Goal: Information Seeking & Learning: Check status

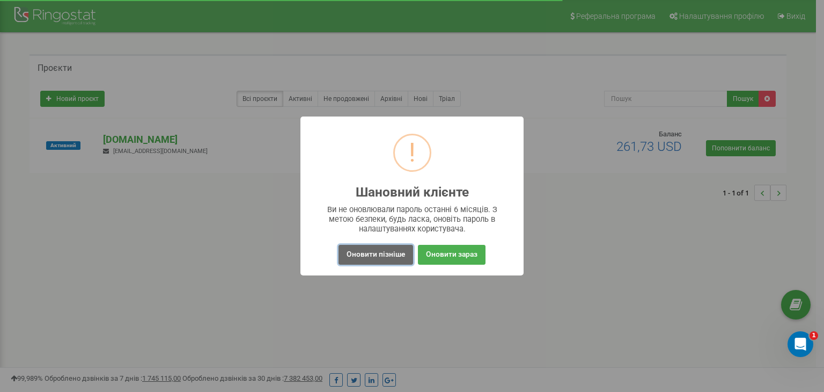
click at [378, 260] on button "Оновити пізніше" at bounding box center [376, 255] width 75 height 20
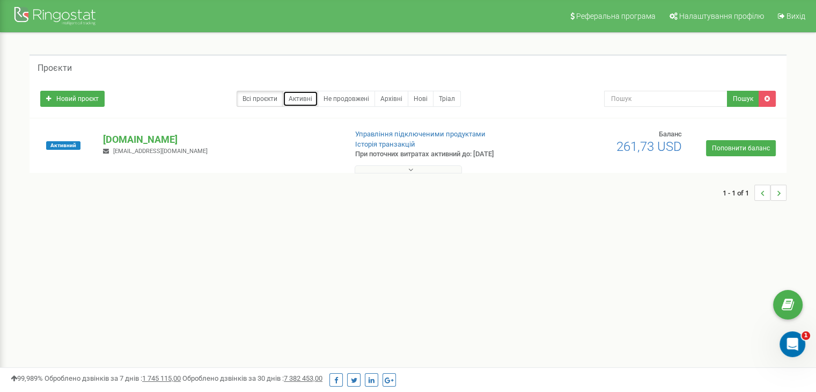
click at [302, 97] on link "Активні" at bounding box center [300, 99] width 35 height 16
click at [414, 169] on button at bounding box center [408, 169] width 107 height 8
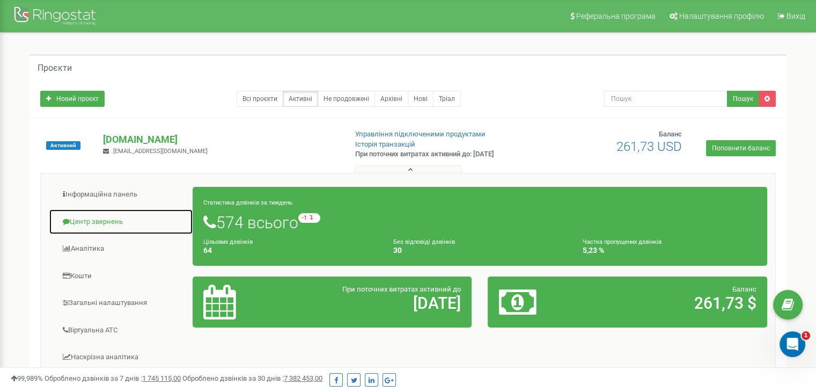
click at [82, 222] on link "Центр звернень" at bounding box center [121, 222] width 144 height 26
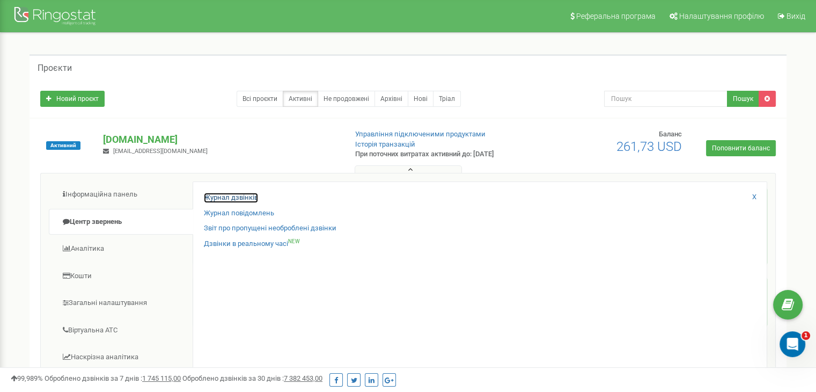
click at [221, 196] on link "Журнал дзвінків" at bounding box center [231, 198] width 54 height 10
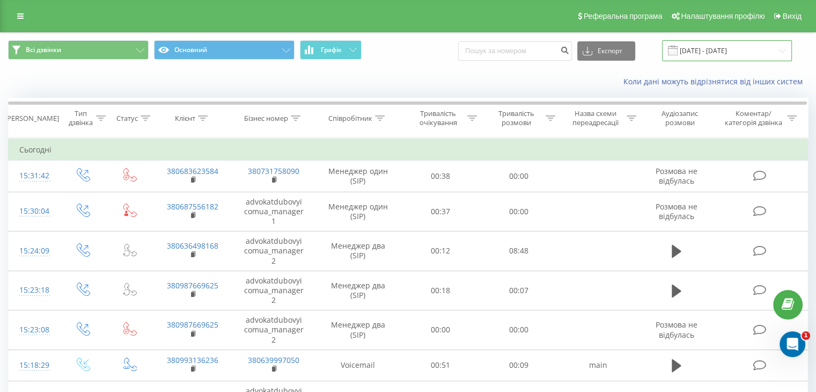
click at [690, 48] on input "[DATE] - [DATE]" at bounding box center [727, 50] width 130 height 21
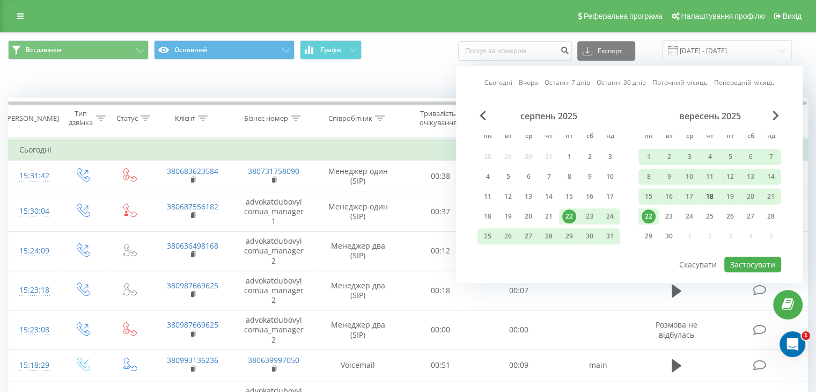
click at [712, 196] on div "18" at bounding box center [710, 196] width 14 height 14
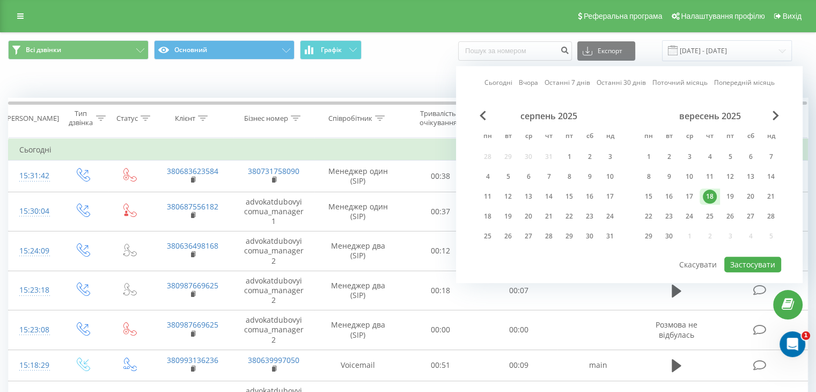
click at [712, 196] on div "18" at bounding box center [710, 196] width 14 height 14
click at [760, 257] on button "Застосувати" at bounding box center [753, 265] width 57 height 16
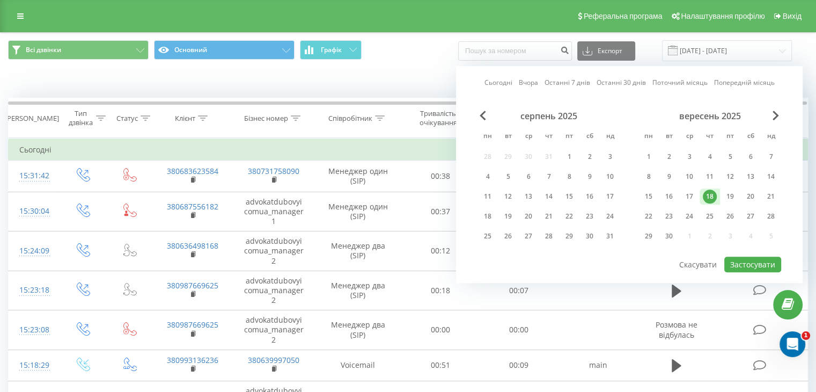
type input "[DATE] - [DATE]"
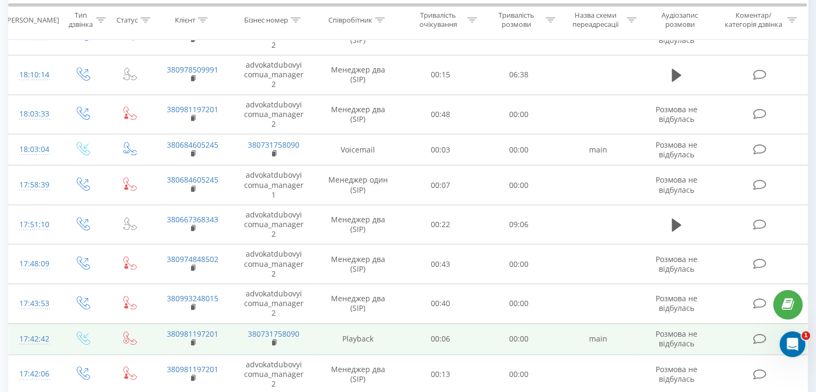
scroll to position [587, 0]
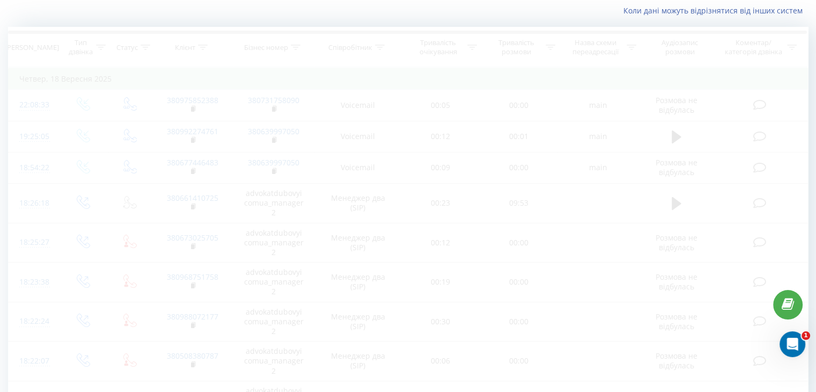
scroll to position [28, 0]
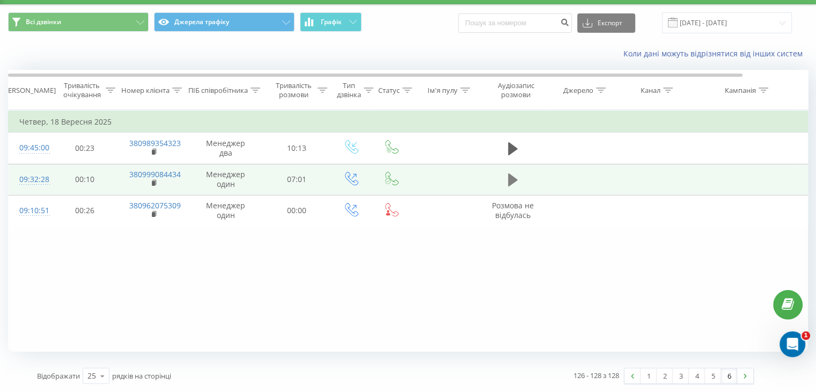
click at [513, 183] on icon at bounding box center [513, 179] width 10 height 15
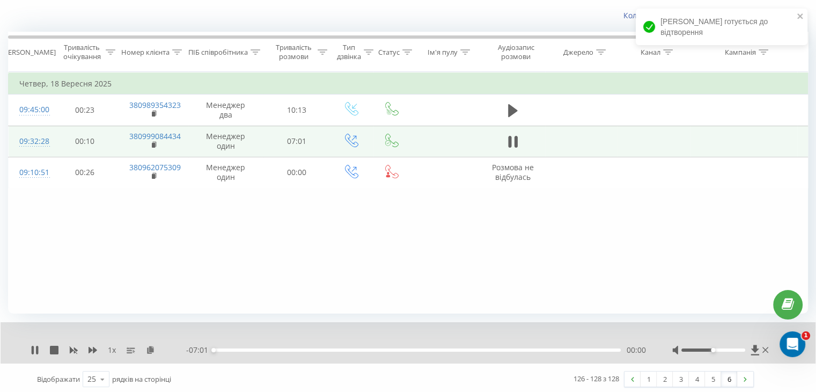
scroll to position [69, 0]
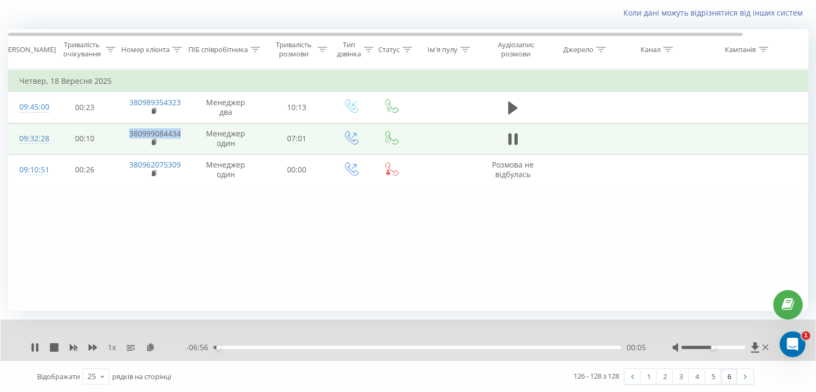
drag, startPoint x: 115, startPoint y: 137, endPoint x: 185, endPoint y: 133, distance: 69.3
click at [185, 133] on tr "09:32:28 00:10 380999084434 Менеджер один 07:01" at bounding box center [444, 138] width 870 height 31
copy tr "380999084434"
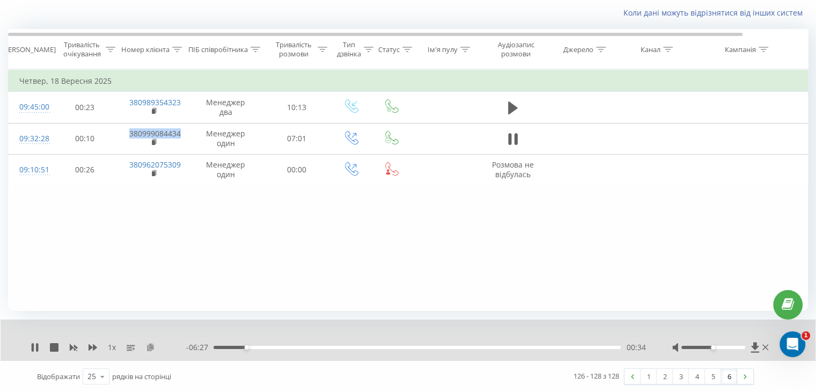
click at [152, 346] on icon at bounding box center [150, 347] width 9 height 8
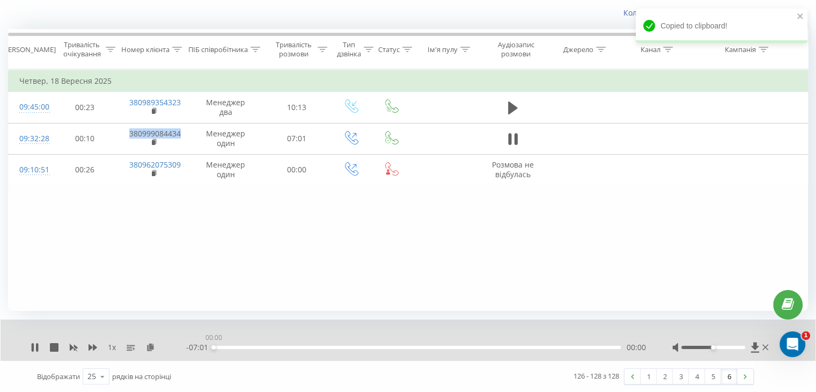
click at [214, 347] on div "00:00" at bounding box center [417, 347] width 407 height 3
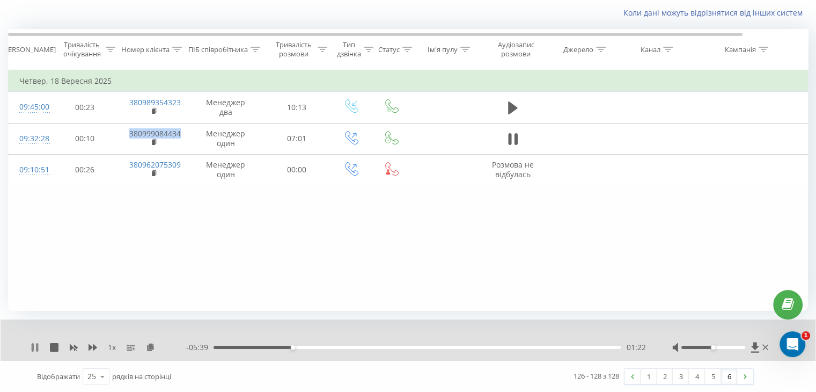
click at [31, 346] on icon at bounding box center [35, 347] width 9 height 9
click at [36, 345] on icon at bounding box center [35, 347] width 9 height 9
click at [32, 346] on icon at bounding box center [33, 347] width 2 height 9
click at [32, 347] on icon at bounding box center [35, 347] width 6 height 9
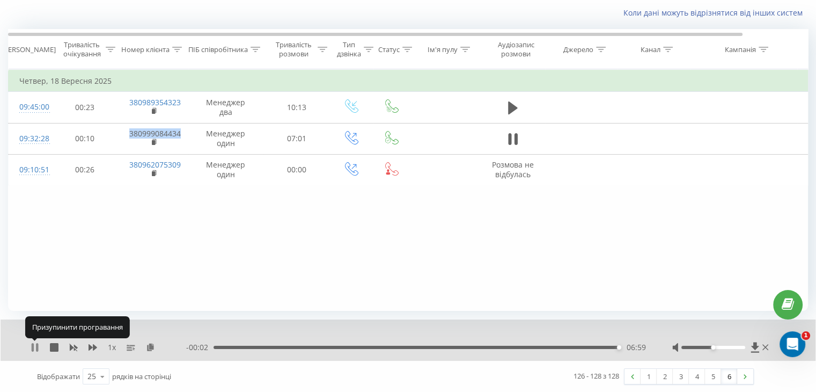
click at [33, 347] on icon at bounding box center [33, 347] width 2 height 9
click at [33, 347] on icon at bounding box center [35, 347] width 6 height 9
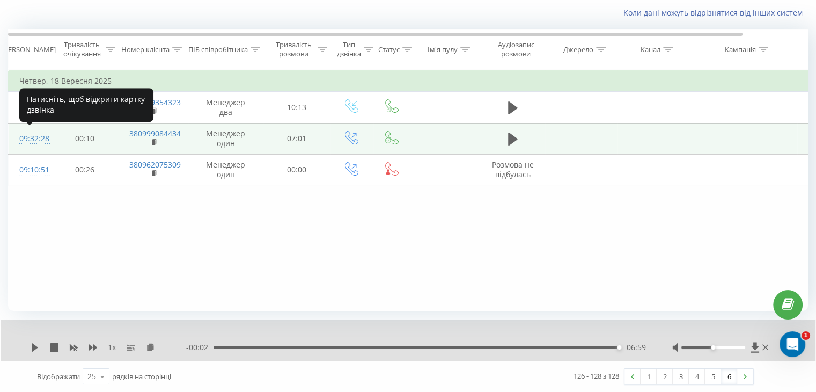
click at [25, 140] on div "09:32:28" at bounding box center [29, 138] width 21 height 21
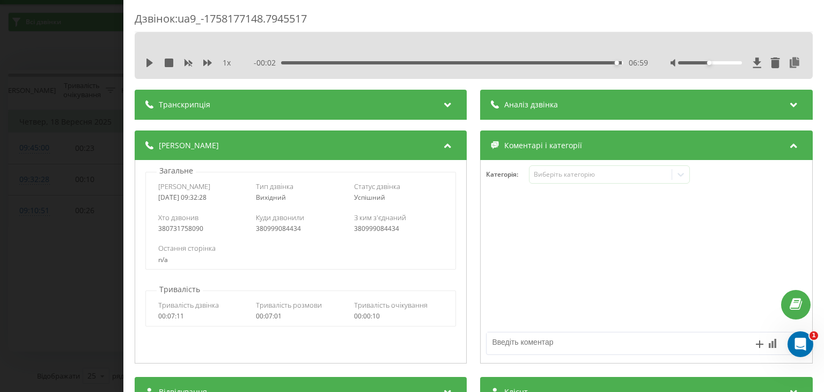
click at [70, 52] on div "Дзвінок : ua9_-1758177148.7945517 1 x - 00:02 06:59 06:59 Транскрипція Для AI-а…" at bounding box center [412, 196] width 824 height 392
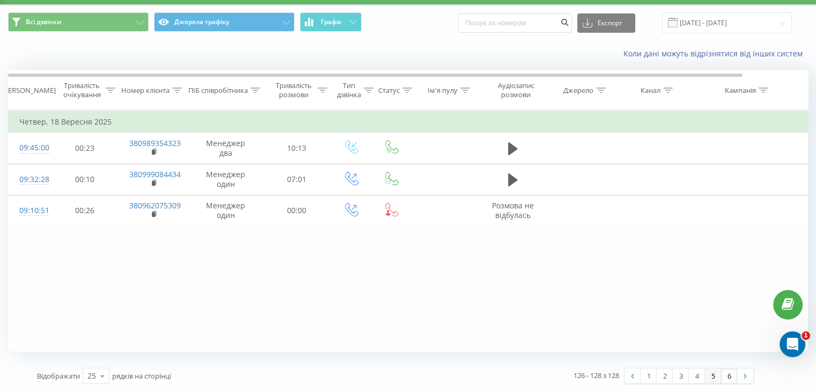
click at [715, 374] on link "5" at bounding box center [713, 375] width 16 height 15
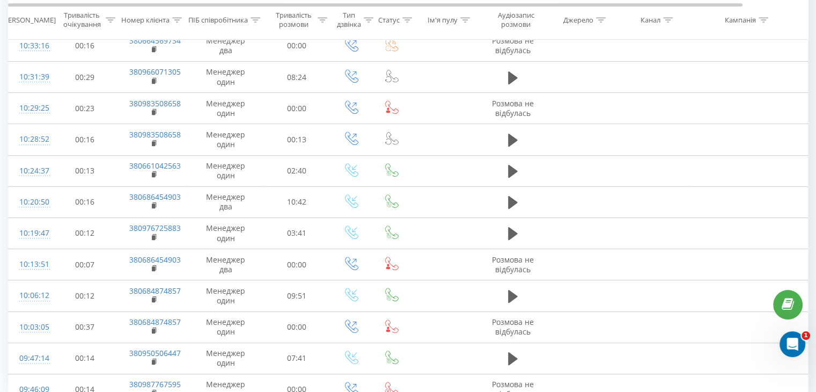
scroll to position [533, 0]
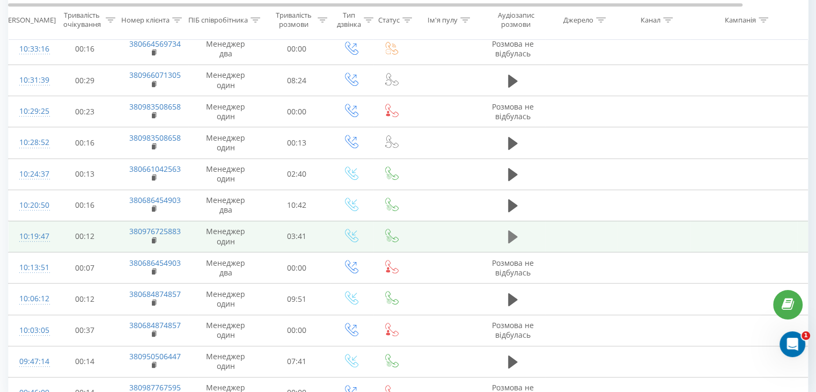
click at [511, 233] on icon at bounding box center [513, 236] width 10 height 13
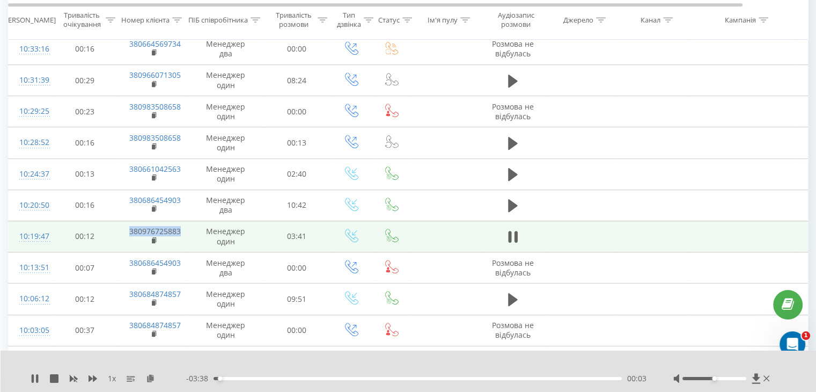
drag, startPoint x: 120, startPoint y: 230, endPoint x: 185, endPoint y: 229, distance: 65.5
click at [185, 229] on td "380976725883" at bounding box center [154, 236] width 70 height 31
copy link "380976725883"
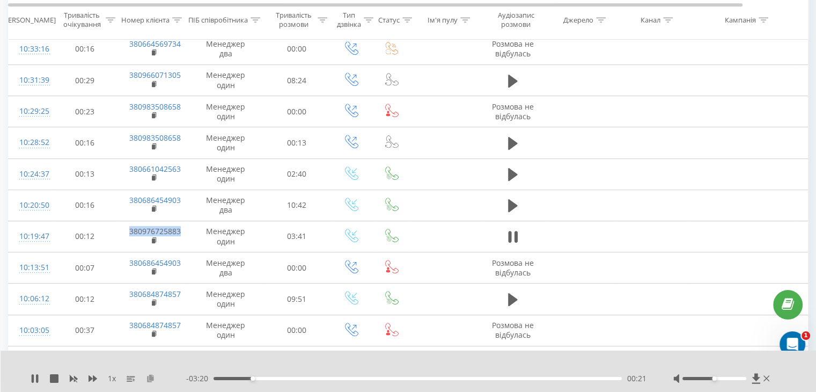
click at [148, 379] on icon at bounding box center [150, 378] width 9 height 8
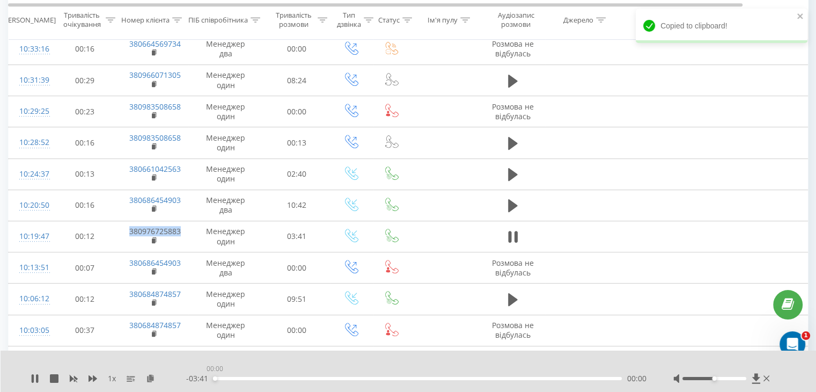
click at [215, 379] on div "00:00" at bounding box center [418, 378] width 408 height 3
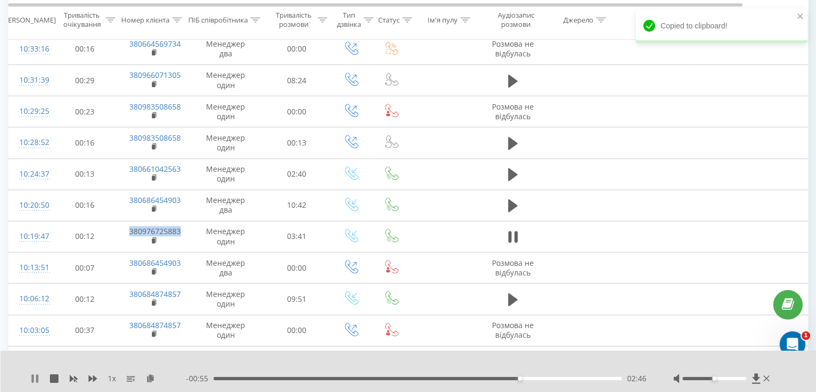
click at [36, 381] on icon at bounding box center [37, 378] width 2 height 9
click at [36, 374] on icon at bounding box center [35, 378] width 9 height 9
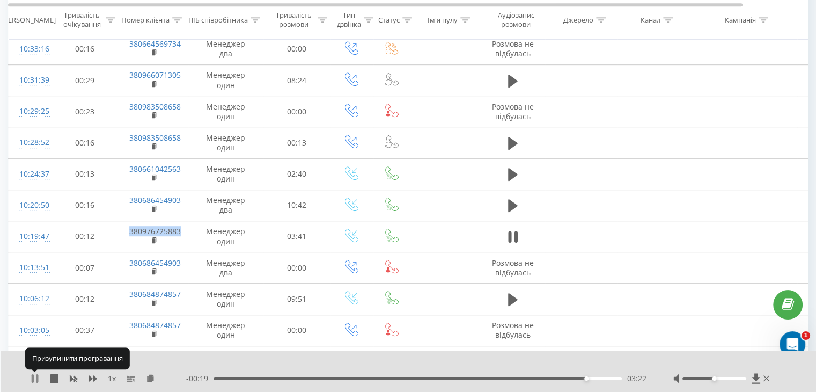
click at [34, 381] on icon at bounding box center [35, 378] width 9 height 9
click at [36, 377] on icon at bounding box center [35, 378] width 6 height 9
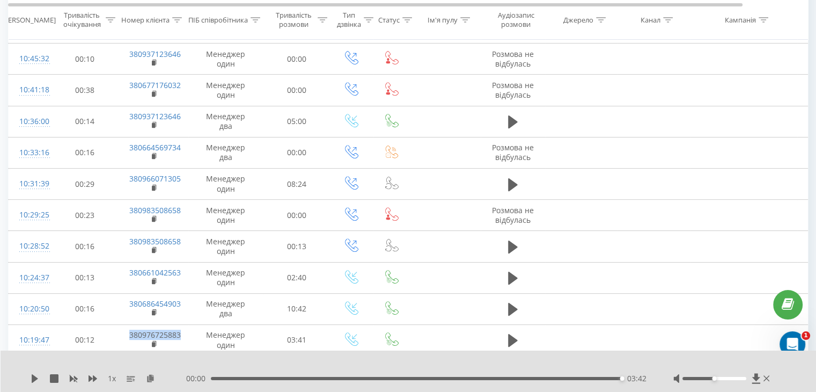
scroll to position [426, 0]
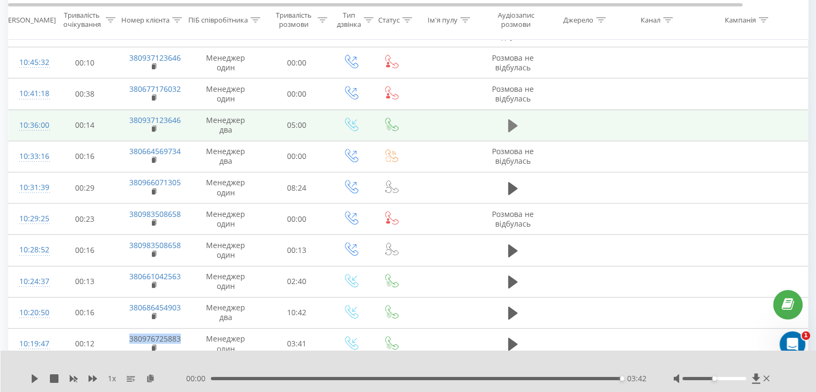
click at [512, 123] on icon at bounding box center [513, 125] width 10 height 13
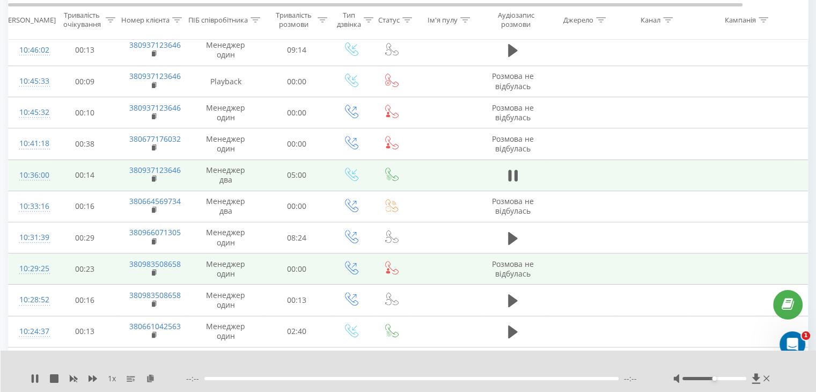
scroll to position [372, 0]
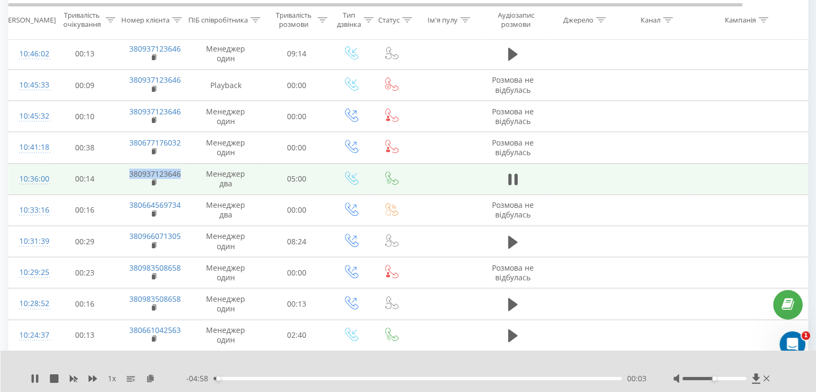
drag, startPoint x: 113, startPoint y: 172, endPoint x: 184, endPoint y: 170, distance: 70.3
click at [185, 170] on tr "10:36:00 00:14 380937123646 Менеджер два 05:00" at bounding box center [444, 178] width 870 height 31
copy tr "380937123646"
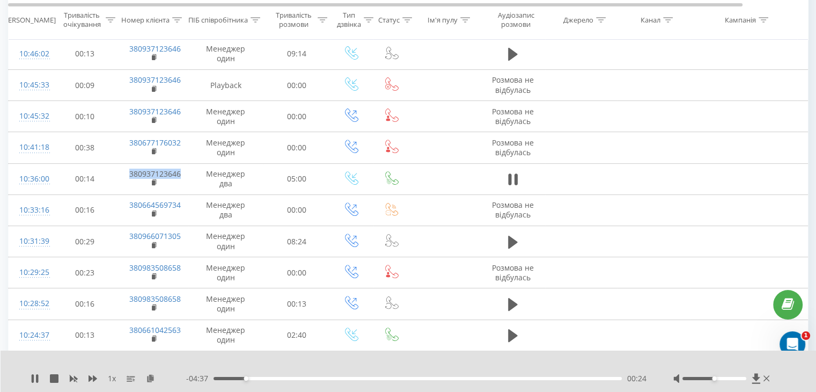
click at [215, 378] on div "00:24" at bounding box center [418, 378] width 408 height 3
click at [153, 380] on icon at bounding box center [150, 378] width 9 height 8
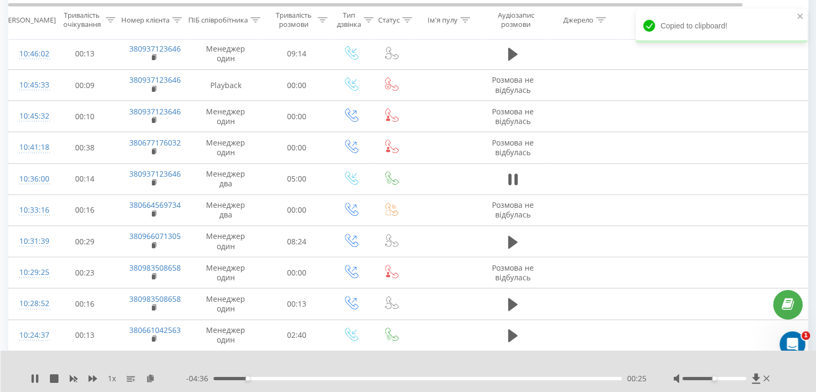
click at [38, 383] on div "1 x" at bounding box center [109, 378] width 156 height 11
click at [35, 374] on icon at bounding box center [35, 378] width 9 height 9
drag, startPoint x: 39, startPoint y: 377, endPoint x: 45, endPoint y: 374, distance: 6.7
click at [39, 377] on icon at bounding box center [35, 378] width 9 height 9
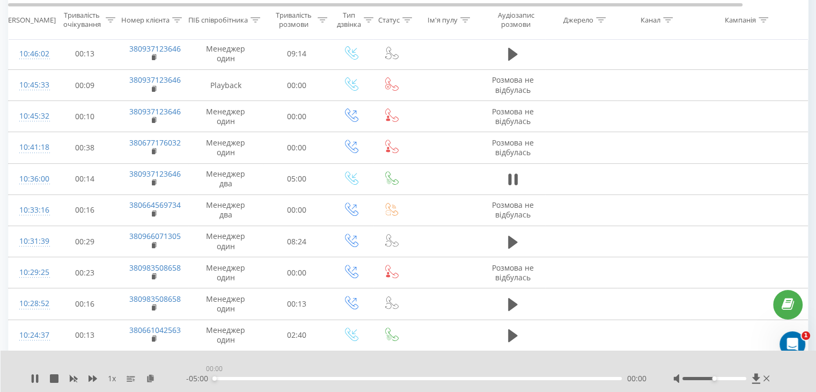
click at [214, 377] on div "00:00" at bounding box center [418, 378] width 408 height 3
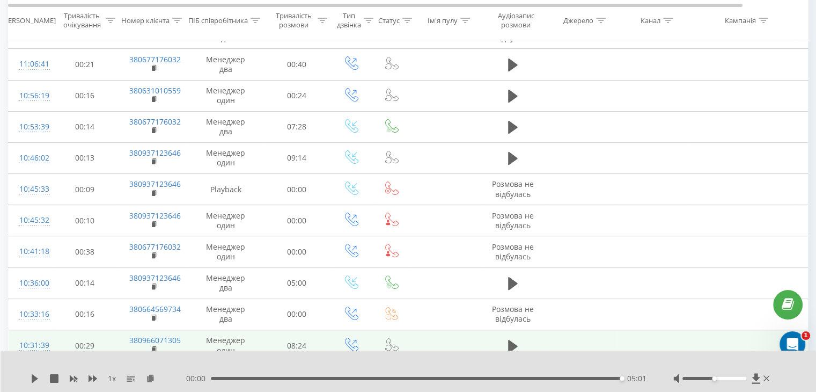
scroll to position [265, 0]
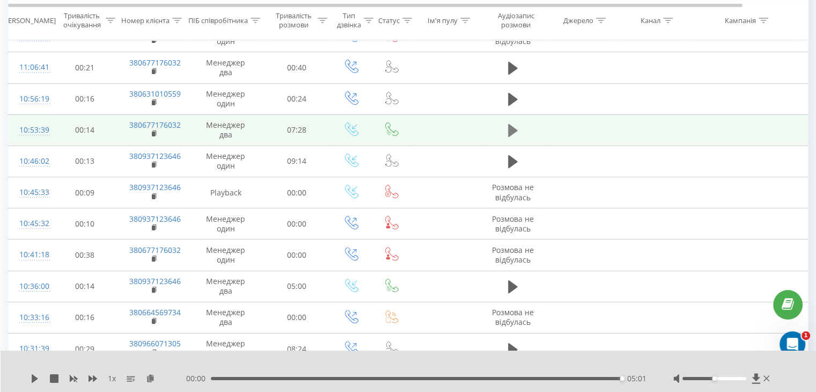
click at [511, 132] on icon at bounding box center [513, 130] width 10 height 13
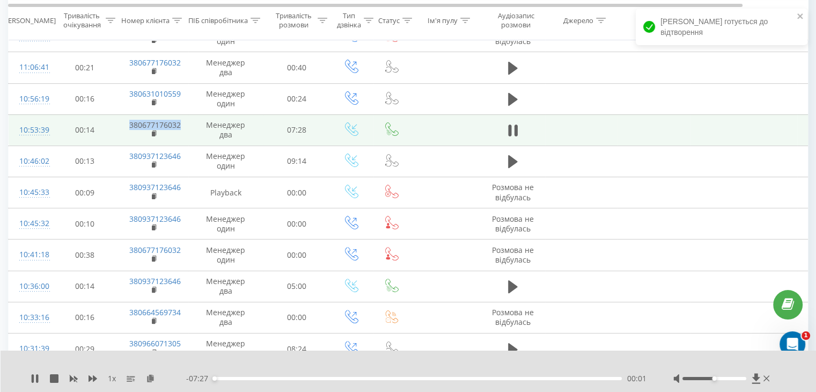
drag, startPoint x: 124, startPoint y: 124, endPoint x: 181, endPoint y: 124, distance: 56.9
click at [181, 124] on td "380677176032" at bounding box center [154, 129] width 70 height 31
copy link "380677176032"
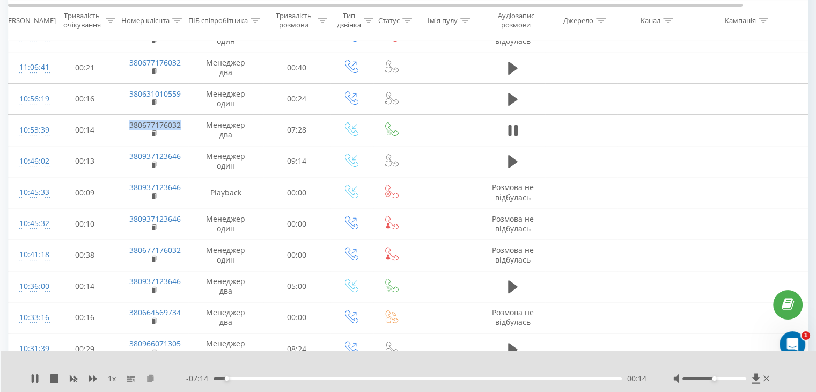
click at [150, 381] on icon at bounding box center [150, 378] width 9 height 8
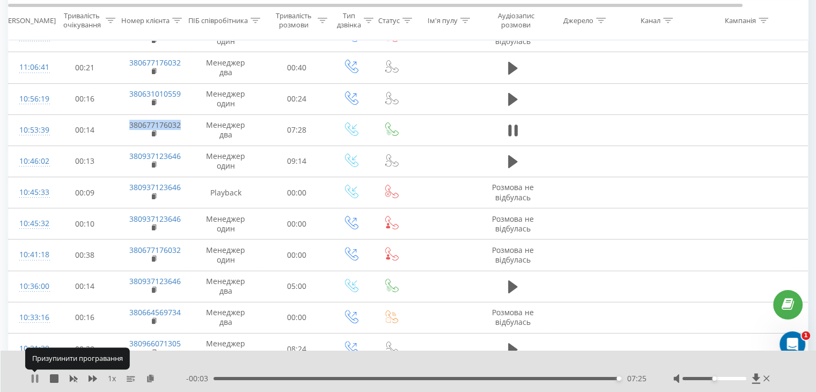
click at [36, 376] on icon at bounding box center [37, 378] width 2 height 9
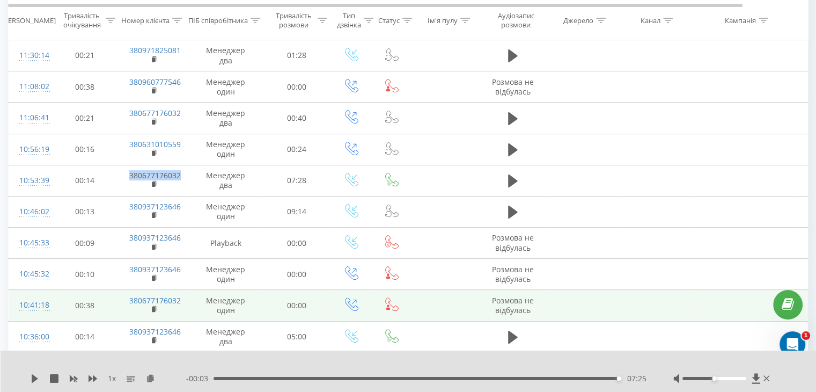
scroll to position [211, 0]
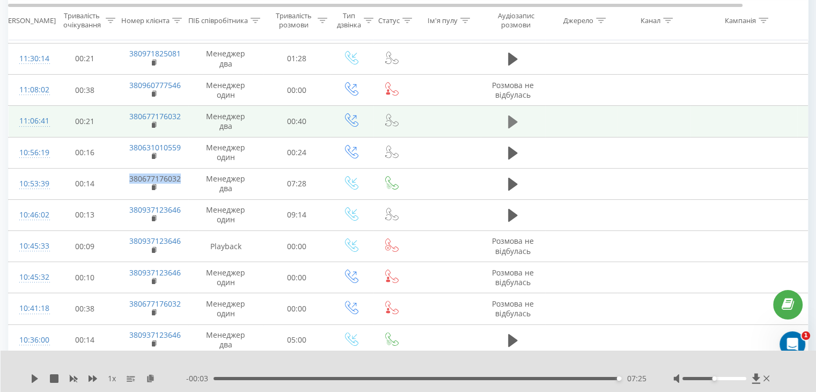
click at [513, 121] on icon at bounding box center [513, 121] width 10 height 13
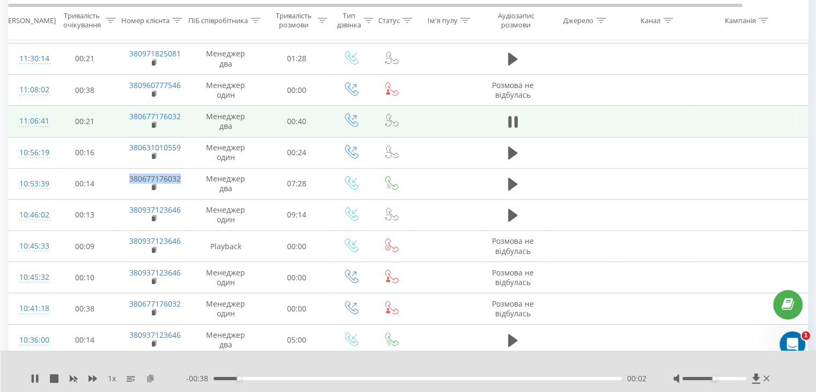
click at [148, 378] on icon at bounding box center [150, 378] width 9 height 8
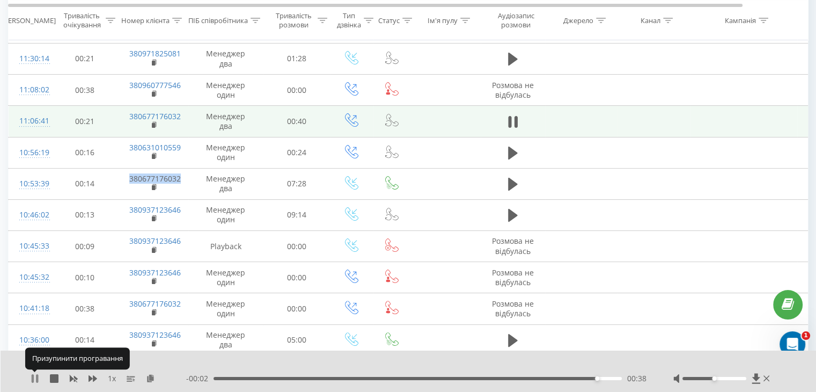
click at [38, 378] on icon at bounding box center [37, 378] width 2 height 9
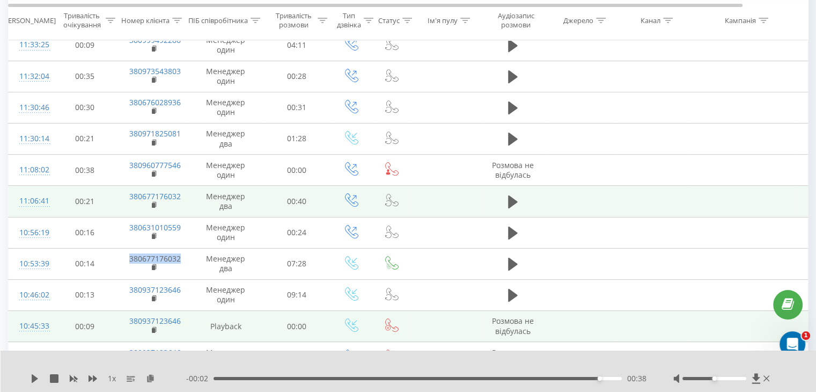
scroll to position [104, 0]
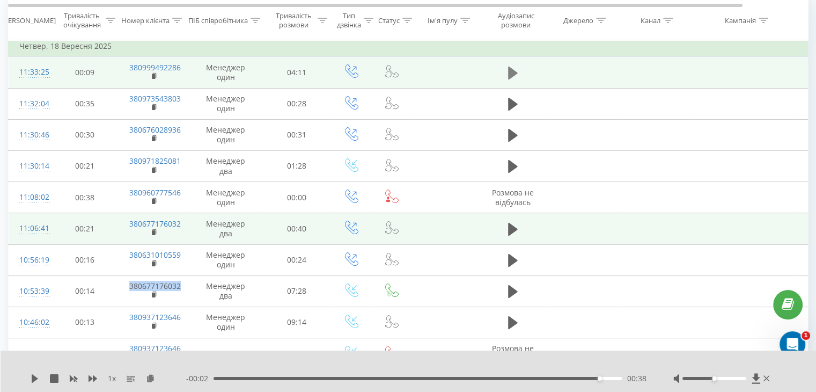
click at [507, 73] on button at bounding box center [513, 73] width 16 height 16
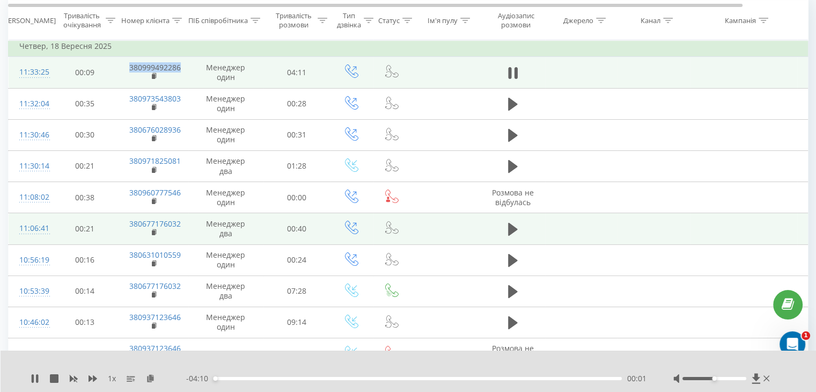
drag, startPoint x: 122, startPoint y: 66, endPoint x: 182, endPoint y: 67, distance: 60.1
click at [182, 67] on td "380999492286" at bounding box center [154, 72] width 70 height 31
copy link "380999492286"
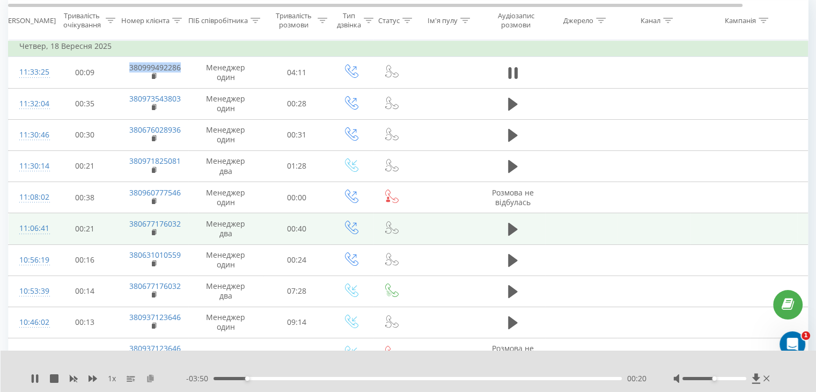
click at [152, 379] on icon at bounding box center [150, 378] width 9 height 8
click at [36, 376] on icon at bounding box center [37, 378] width 2 height 9
click at [36, 379] on icon at bounding box center [35, 378] width 6 height 9
click at [268, 378] on div "00:41" at bounding box center [418, 378] width 408 height 3
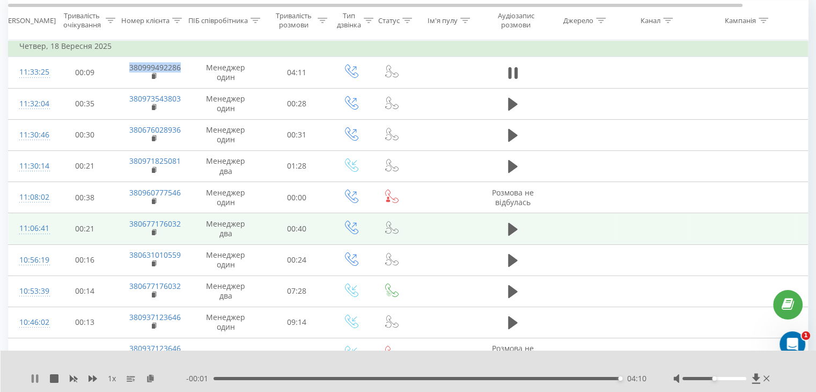
click at [34, 378] on icon at bounding box center [35, 378] width 9 height 9
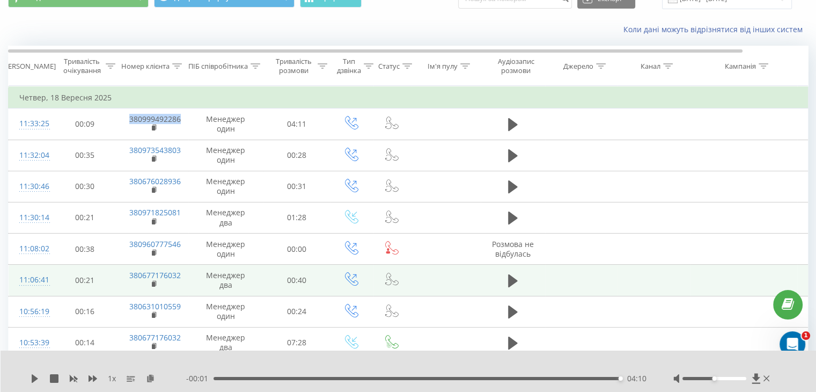
scroll to position [50, 0]
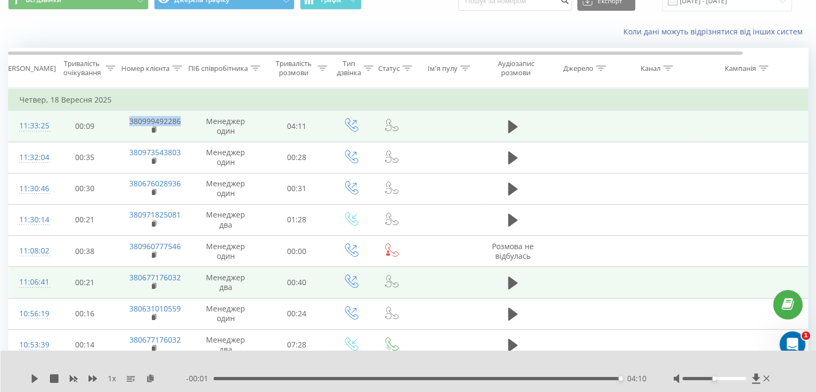
copy link "380999492286"
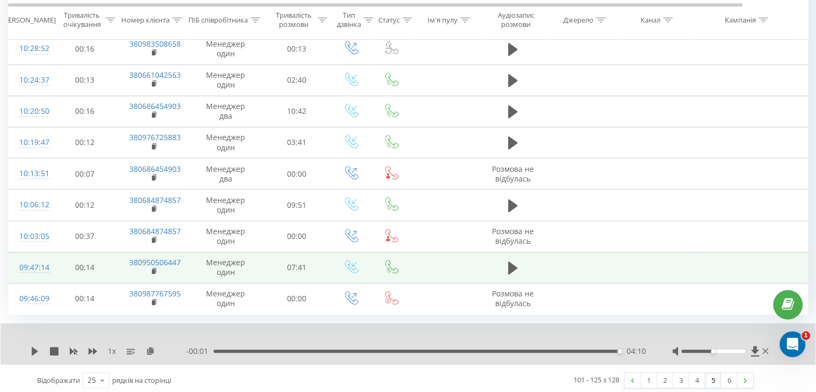
scroll to position [628, 0]
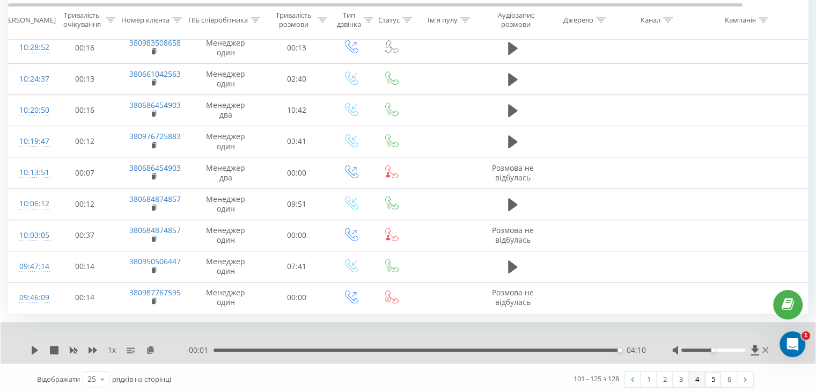
click at [698, 380] on link "4" at bounding box center [697, 378] width 16 height 15
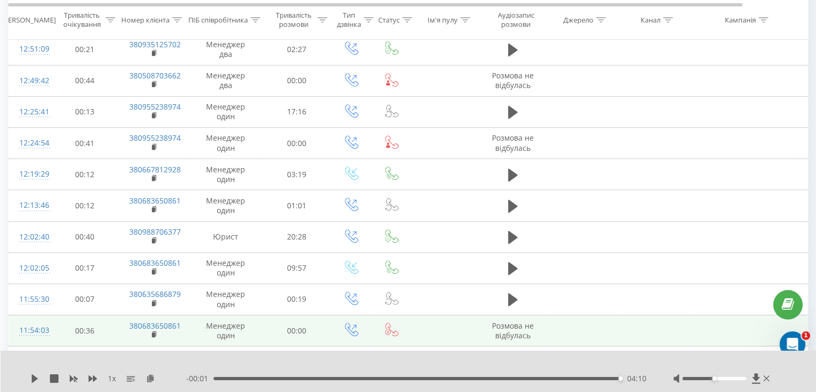
scroll to position [467, 0]
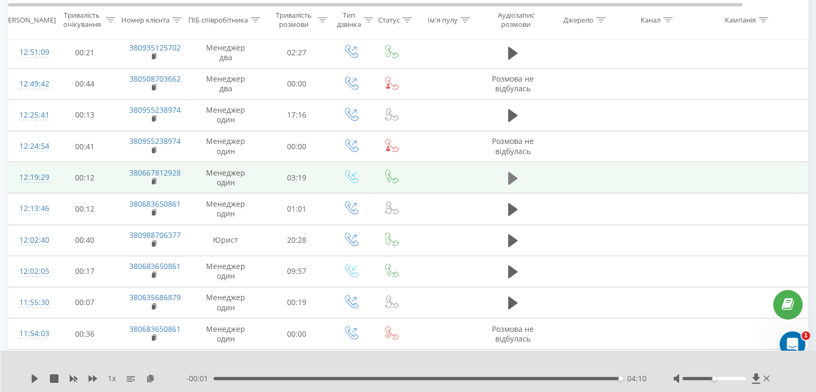
click at [511, 175] on icon at bounding box center [513, 178] width 10 height 13
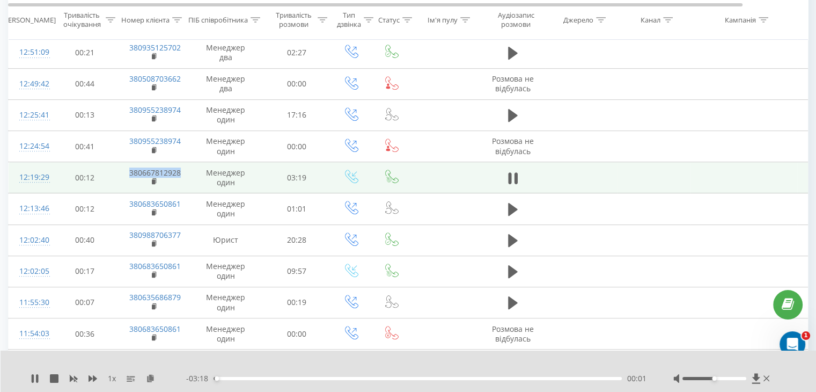
drag, startPoint x: 116, startPoint y: 169, endPoint x: 185, endPoint y: 170, distance: 68.2
click at [185, 170] on tr "12:19:29 00:12 380667812928 Менеджер один 03:19" at bounding box center [444, 177] width 870 height 31
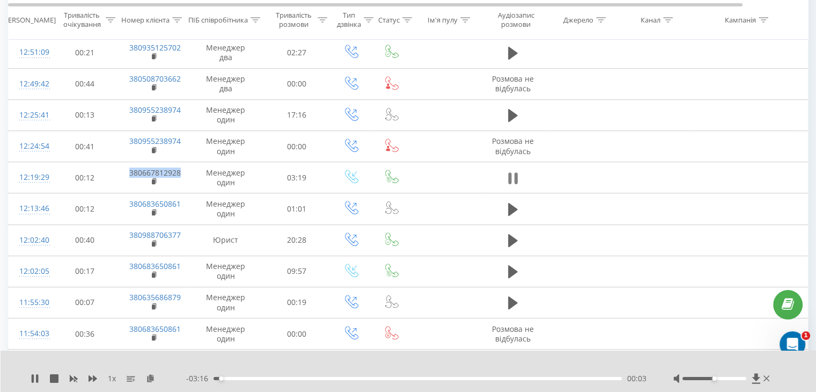
drag, startPoint x: 166, startPoint y: 172, endPoint x: 516, endPoint y: 181, distance: 350.1
click at [516, 181] on icon at bounding box center [515, 178] width 3 height 12
click at [32, 376] on icon at bounding box center [35, 378] width 6 height 9
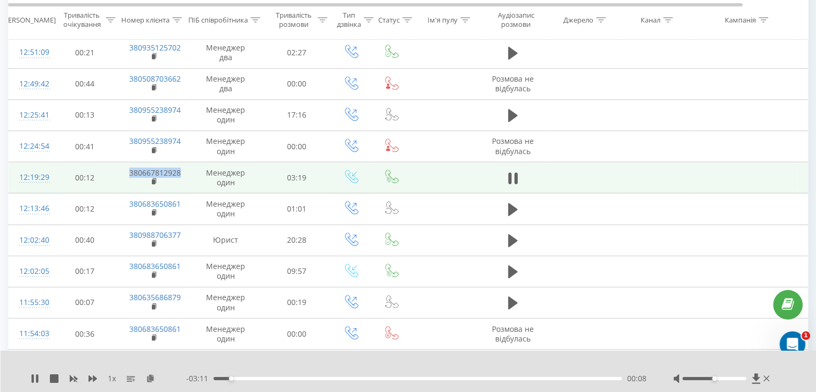
copy tr "380667812928"
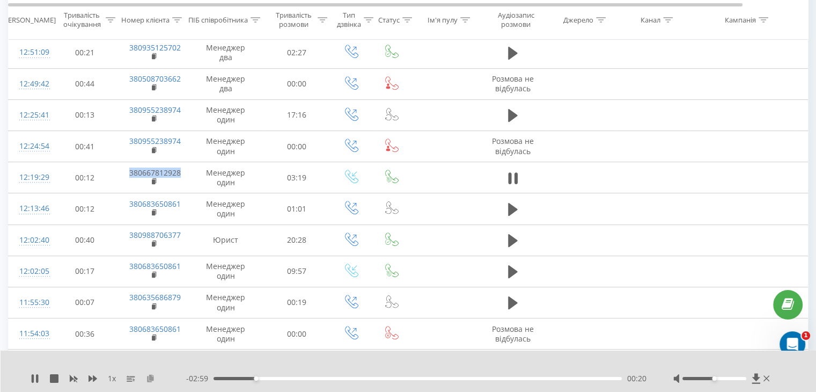
click at [153, 379] on icon at bounding box center [150, 378] width 9 height 8
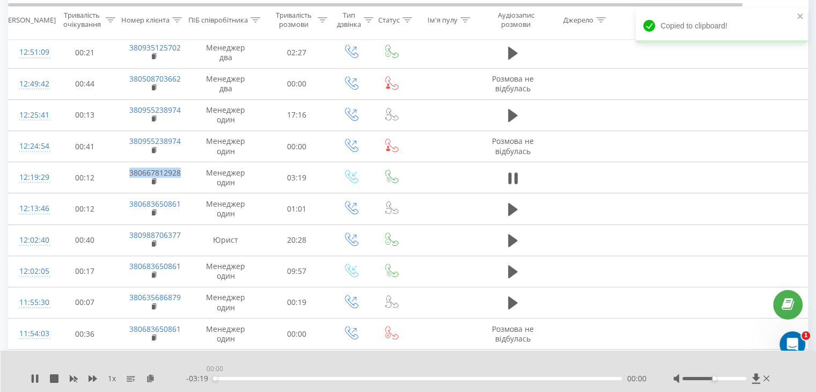
click at [215, 379] on div "00:00" at bounding box center [418, 378] width 408 height 3
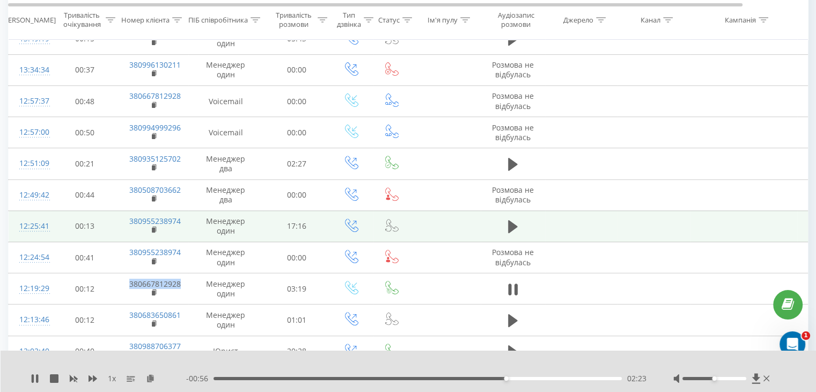
scroll to position [360, 0]
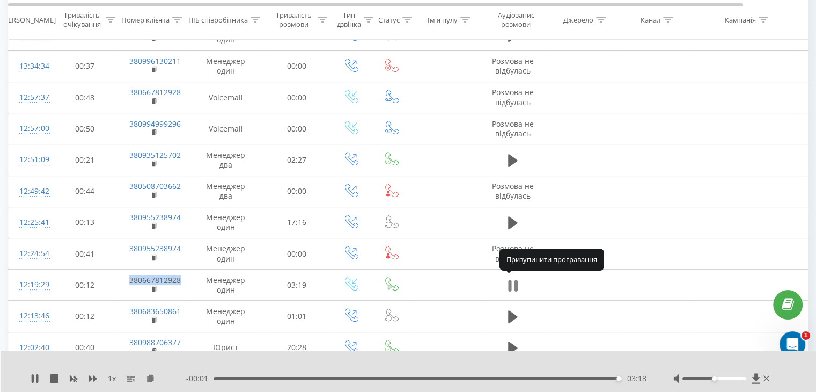
click at [513, 284] on icon at bounding box center [513, 285] width 10 height 15
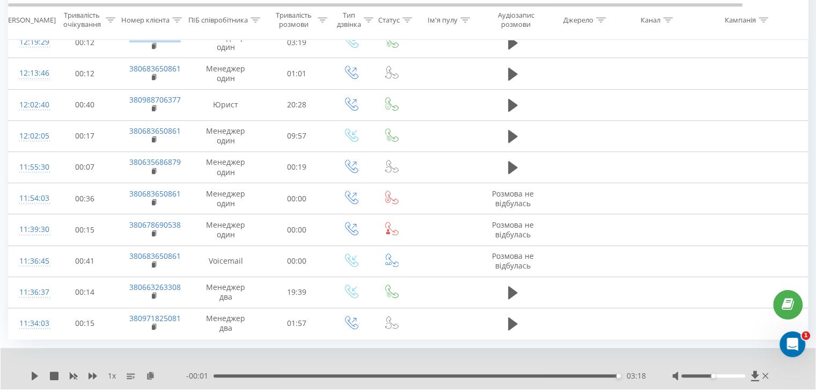
scroll to position [628, 0]
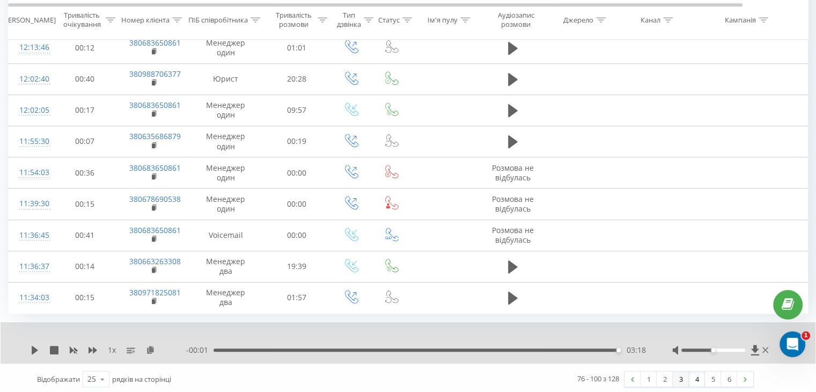
click at [678, 378] on link "3" at bounding box center [681, 378] width 16 height 15
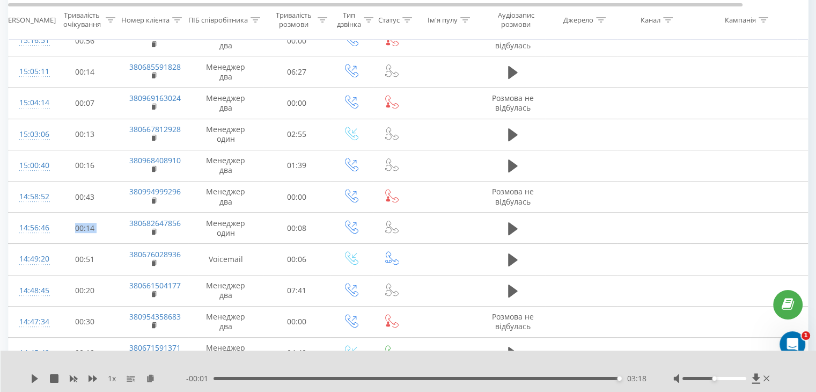
scroll to position [413, 0]
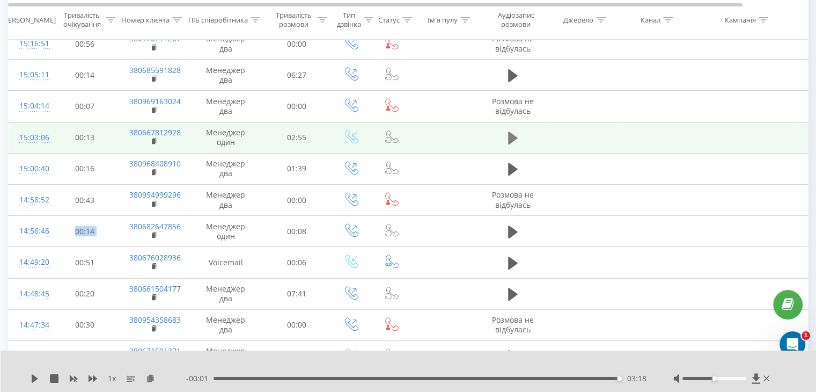
click at [513, 136] on icon at bounding box center [513, 138] width 10 height 13
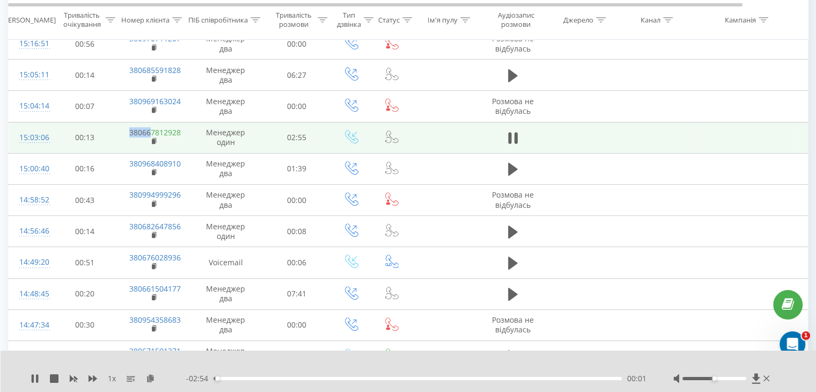
drag, startPoint x: 119, startPoint y: 132, endPoint x: 150, endPoint y: 131, distance: 31.7
click at [150, 131] on td "380667812928" at bounding box center [154, 137] width 70 height 31
click at [105, 127] on td "00:13" at bounding box center [85, 137] width 67 height 31
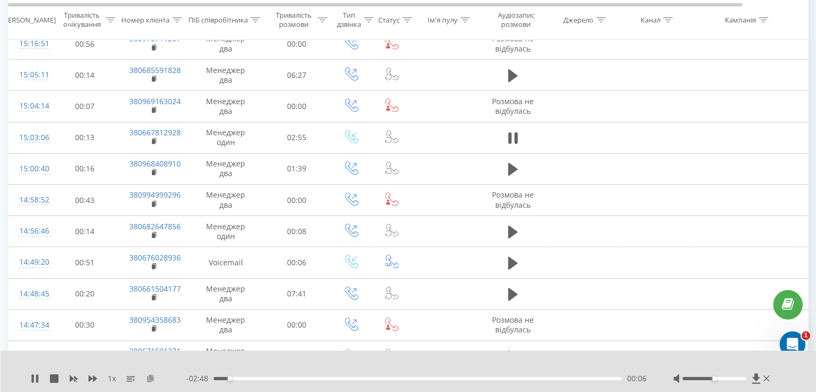
click at [149, 379] on icon at bounding box center [150, 378] width 9 height 8
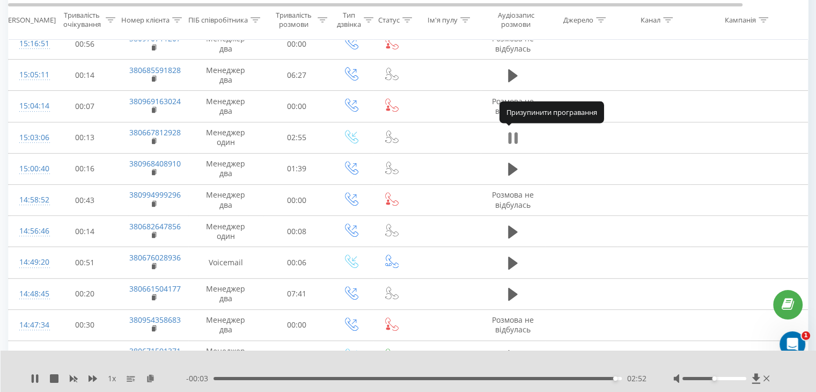
click at [514, 134] on icon at bounding box center [515, 138] width 3 height 12
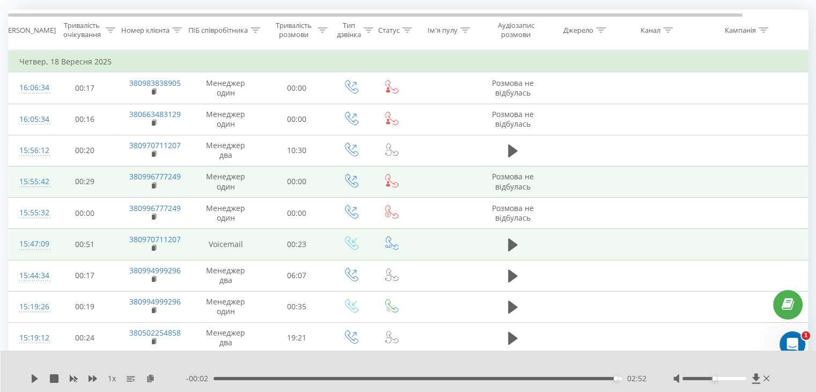
scroll to position [268, 0]
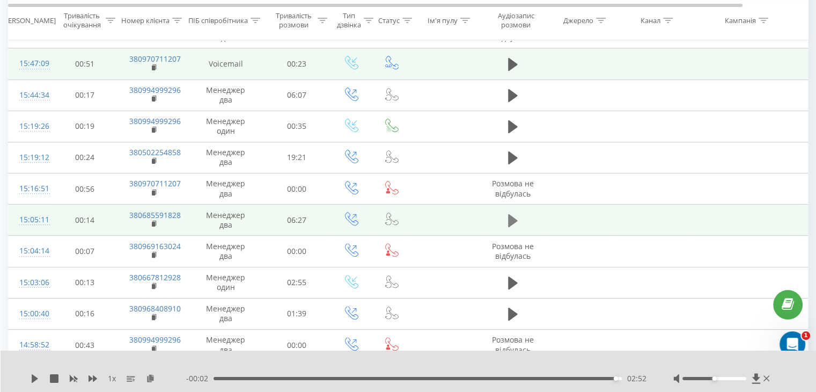
click at [513, 220] on icon at bounding box center [513, 220] width 10 height 13
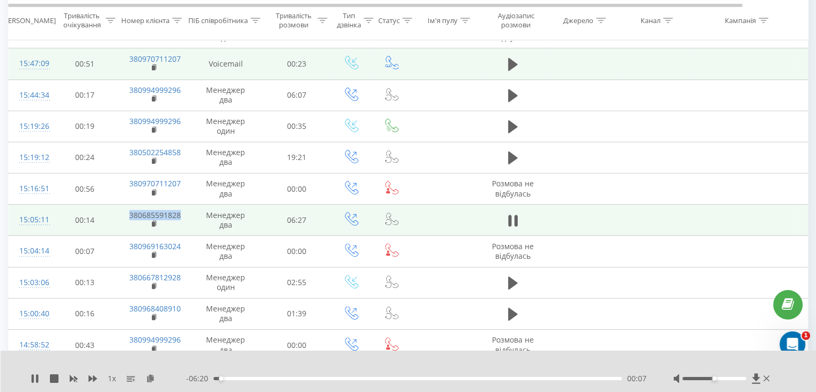
drag, startPoint x: 121, startPoint y: 214, endPoint x: 186, endPoint y: 214, distance: 64.4
click at [186, 214] on td "380685591828" at bounding box center [154, 220] width 70 height 31
copy link "380685591828"
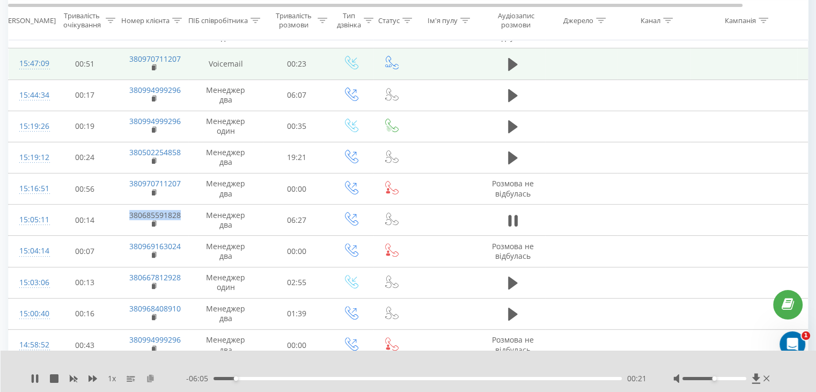
click at [154, 377] on icon at bounding box center [150, 378] width 9 height 8
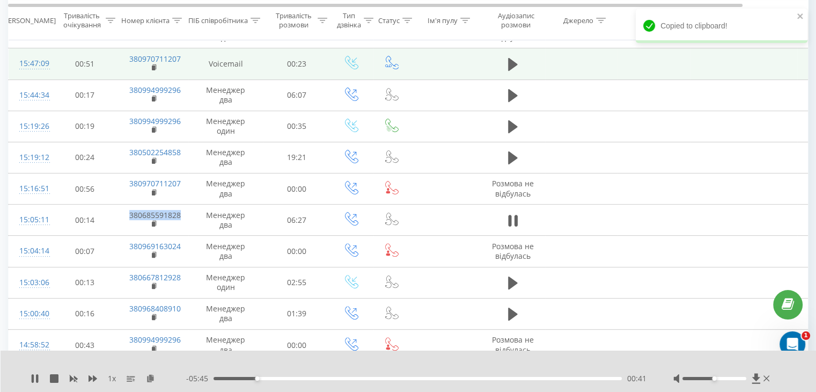
click at [215, 378] on div "00:41" at bounding box center [418, 378] width 408 height 3
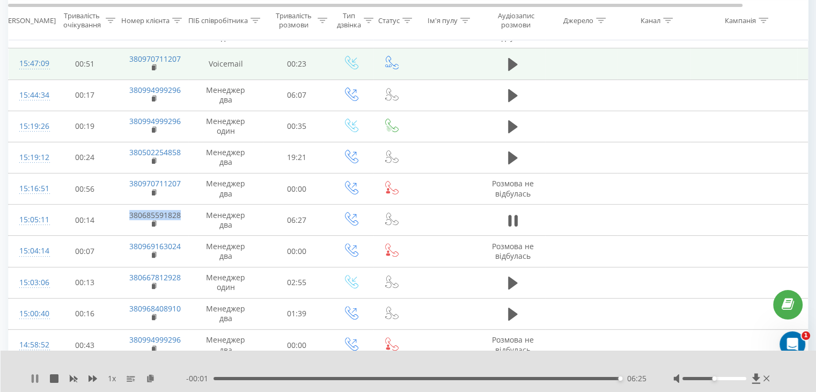
click at [35, 381] on icon at bounding box center [35, 378] width 9 height 9
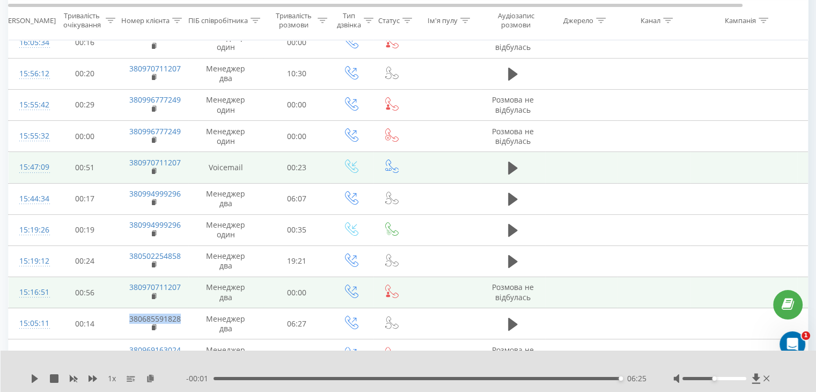
scroll to position [161, 0]
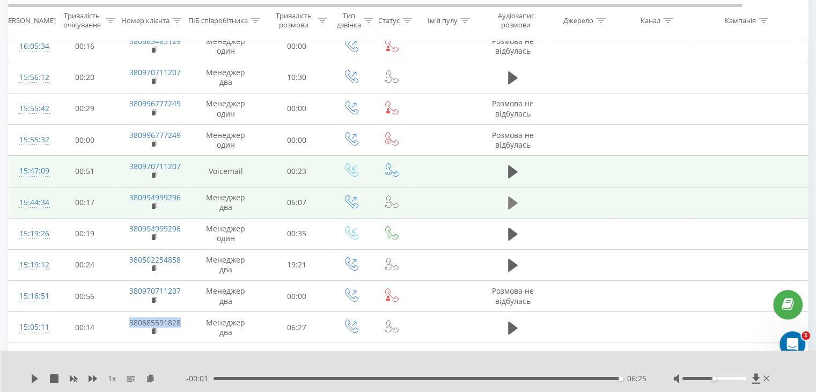
click at [512, 200] on icon at bounding box center [513, 202] width 10 height 13
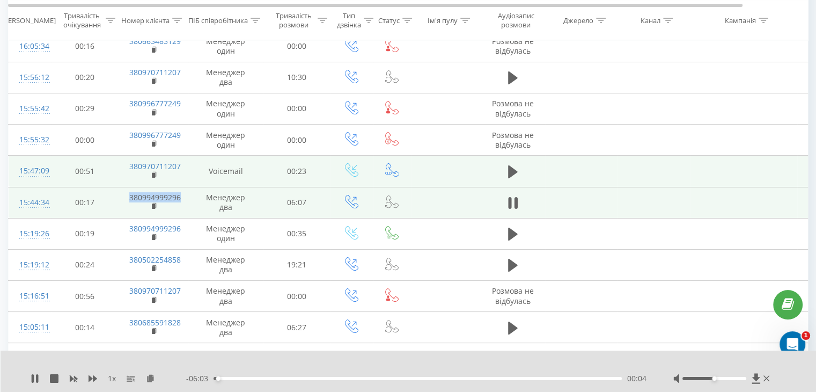
drag, startPoint x: 117, startPoint y: 196, endPoint x: 184, endPoint y: 196, distance: 67.1
click at [184, 196] on tr "15:44:34 00:17 380994999296 Менеджер два 06:07" at bounding box center [444, 202] width 870 height 31
copy tr "380994999296"
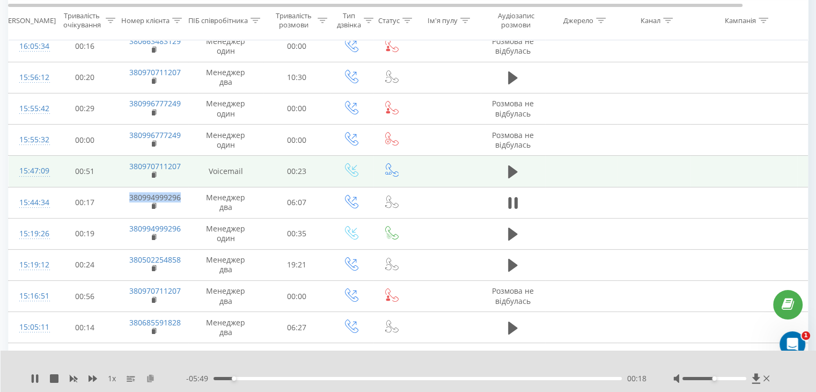
click at [153, 378] on icon at bounding box center [150, 378] width 9 height 8
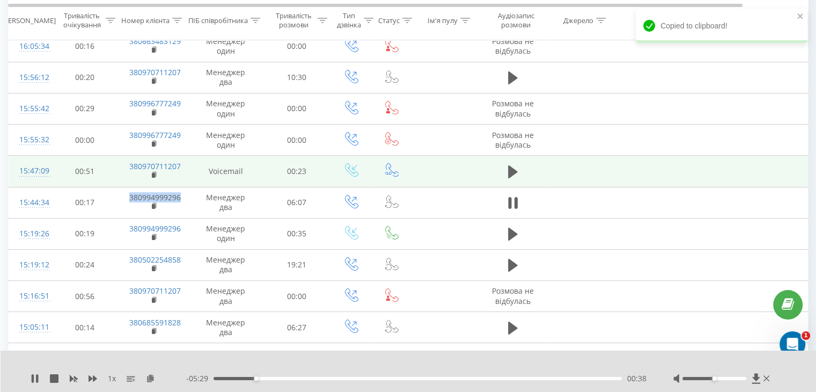
click at [216, 377] on div "00:38" at bounding box center [418, 378] width 408 height 3
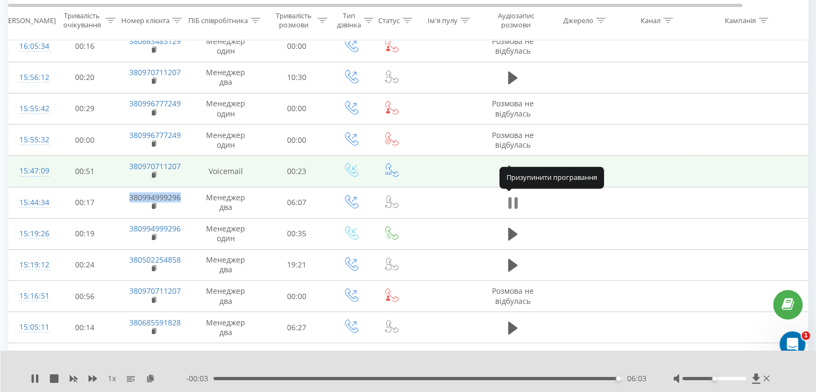
click at [513, 200] on icon at bounding box center [513, 202] width 10 height 15
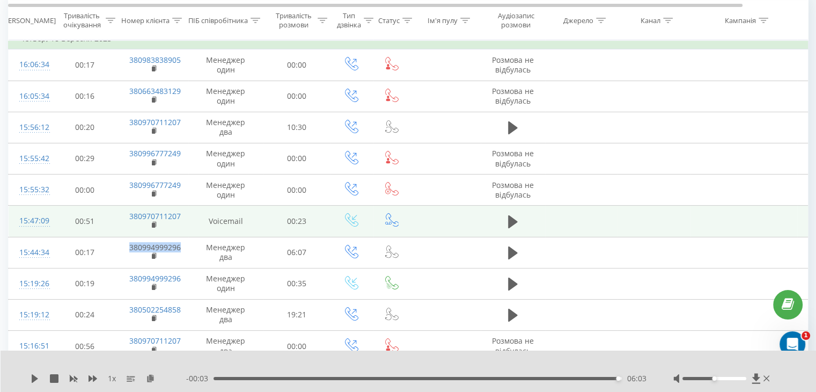
scroll to position [107, 0]
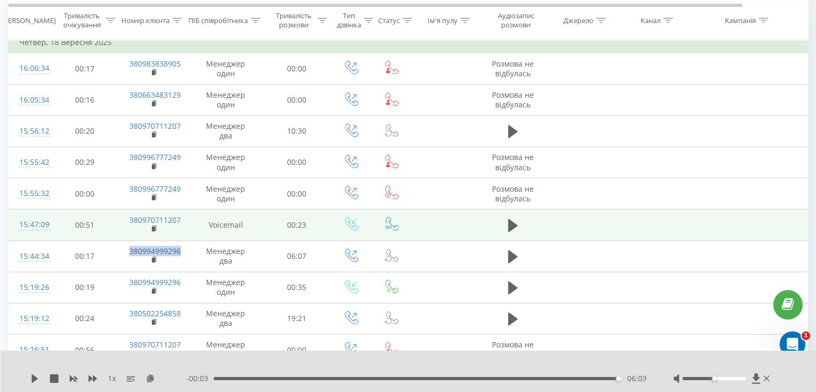
click at [217, 377] on div "06:03" at bounding box center [418, 378] width 408 height 3
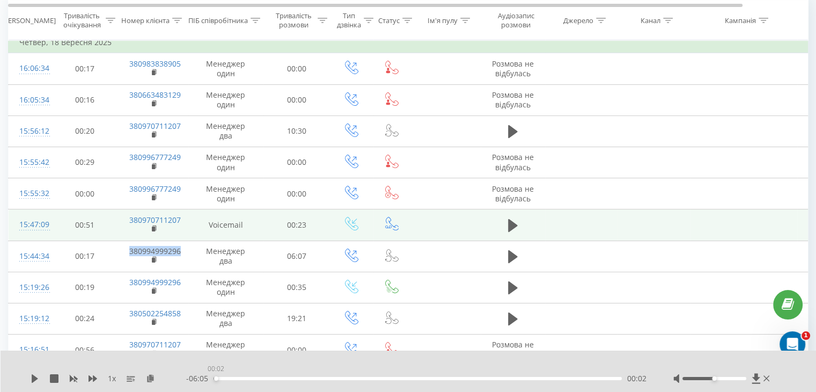
click at [214, 377] on div "00:02" at bounding box center [216, 378] width 4 height 4
click at [41, 375] on div "1 x" at bounding box center [109, 378] width 156 height 11
click at [30, 381] on div "1 x - 06:07 00:00 00:00" at bounding box center [409, 371] width 816 height 41
click at [35, 377] on icon at bounding box center [35, 378] width 6 height 9
click at [33, 377] on icon at bounding box center [33, 378] width 2 height 9
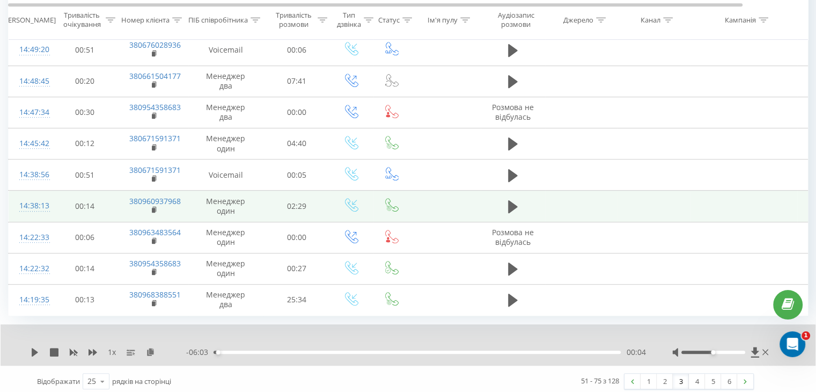
scroll to position [628, 0]
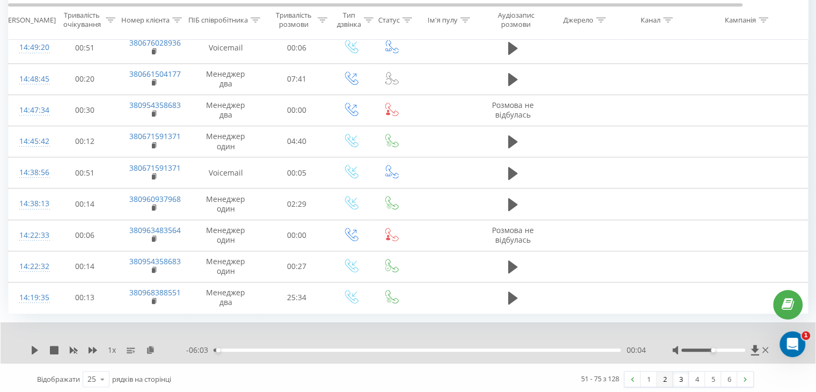
click at [664, 375] on link "2" at bounding box center [665, 378] width 16 height 15
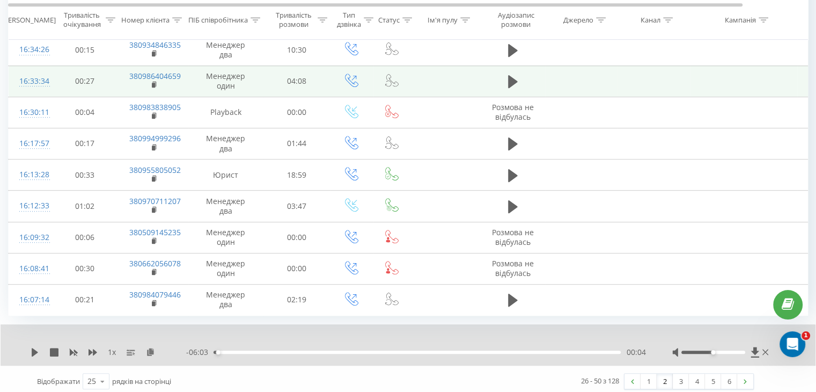
scroll to position [628, 0]
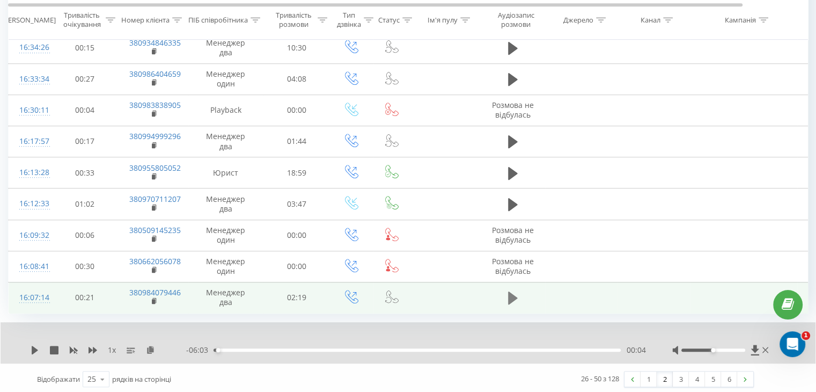
click at [510, 297] on icon at bounding box center [513, 297] width 10 height 13
click at [517, 295] on icon at bounding box center [515, 298] width 3 height 12
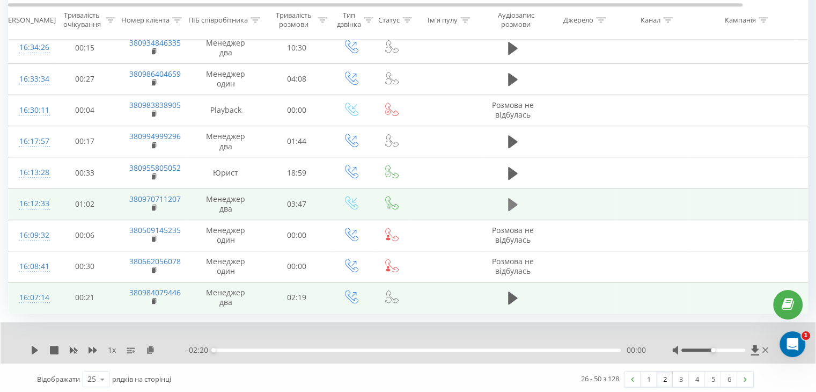
click at [512, 198] on icon at bounding box center [513, 204] width 10 height 13
drag, startPoint x: 112, startPoint y: 198, endPoint x: 180, endPoint y: 194, distance: 67.7
click at [180, 194] on tr "16:12:33 01:02 380970711207 Менеджер два 03:47" at bounding box center [444, 203] width 870 height 31
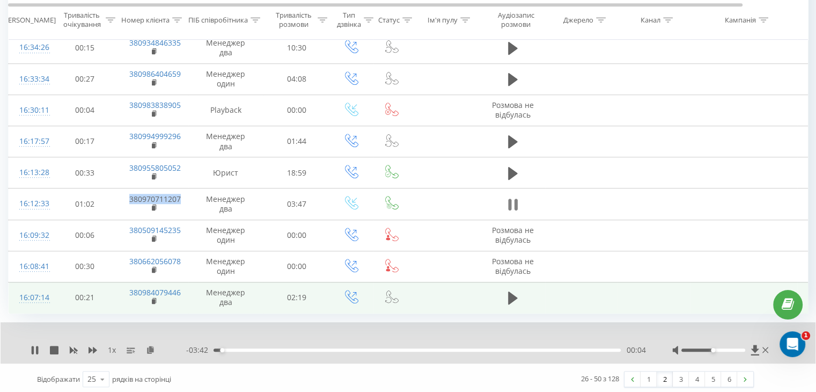
click at [514, 202] on icon at bounding box center [515, 205] width 3 height 12
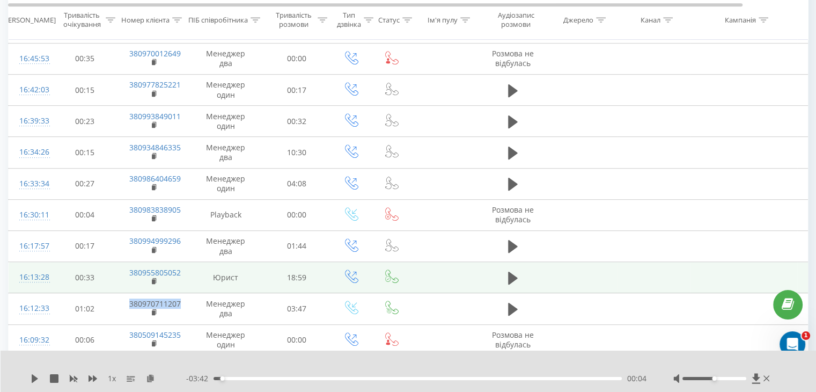
scroll to position [521, 0]
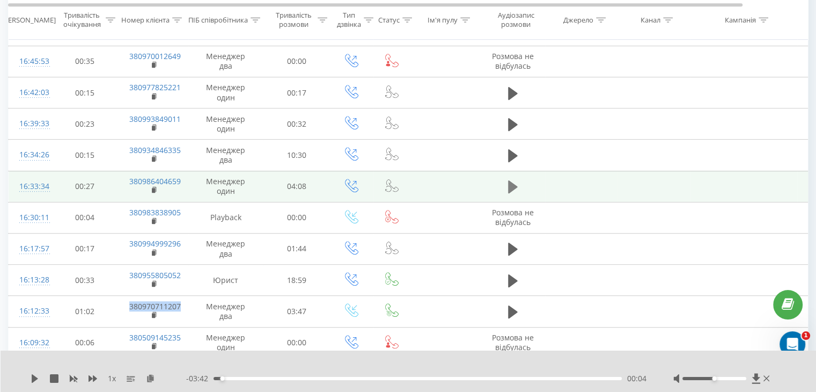
click at [508, 185] on icon at bounding box center [513, 186] width 10 height 13
drag, startPoint x: 118, startPoint y: 181, endPoint x: 184, endPoint y: 182, distance: 65.5
click at [184, 182] on td "380986404659" at bounding box center [154, 186] width 70 height 31
copy link "380986404659"
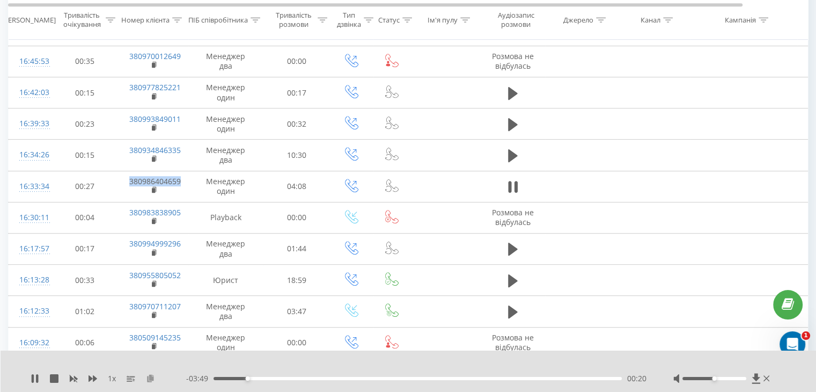
click at [152, 375] on icon at bounding box center [150, 378] width 9 height 8
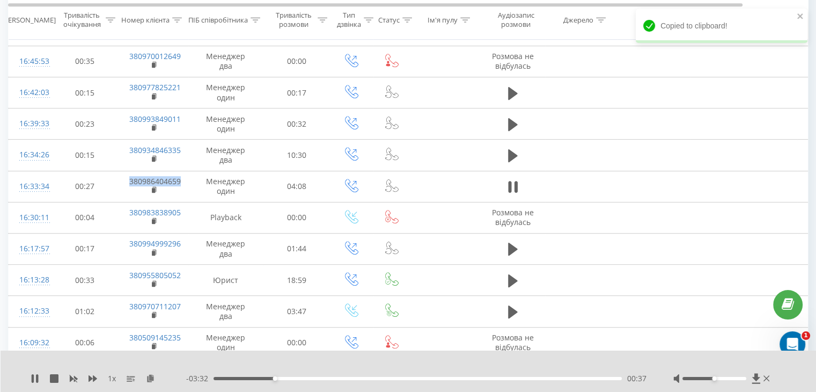
click at [216, 377] on div "00:37" at bounding box center [418, 378] width 408 height 3
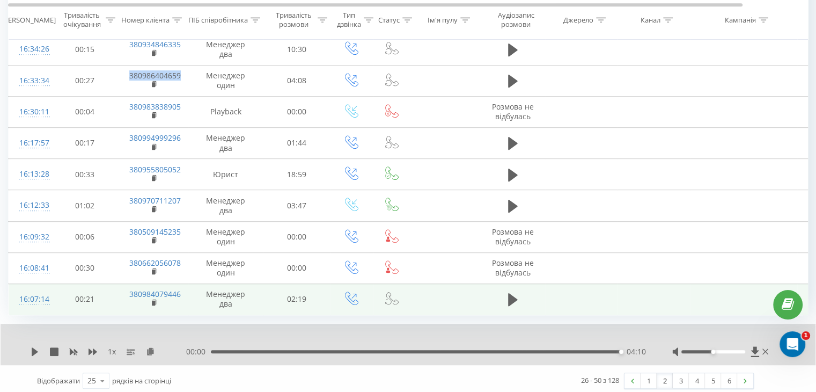
scroll to position [628, 0]
click at [646, 376] on link "1" at bounding box center [649, 378] width 16 height 15
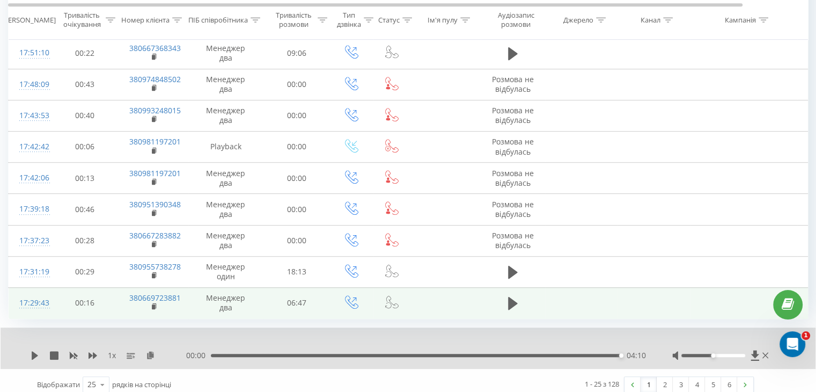
scroll to position [628, 0]
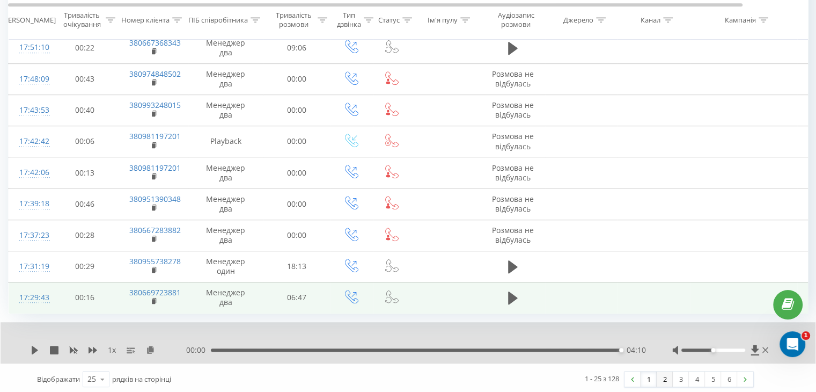
click at [666, 374] on link "2" at bounding box center [665, 378] width 16 height 15
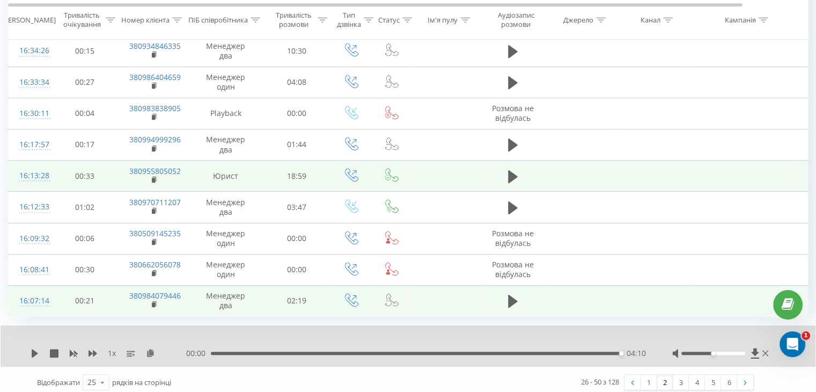
scroll to position [628, 0]
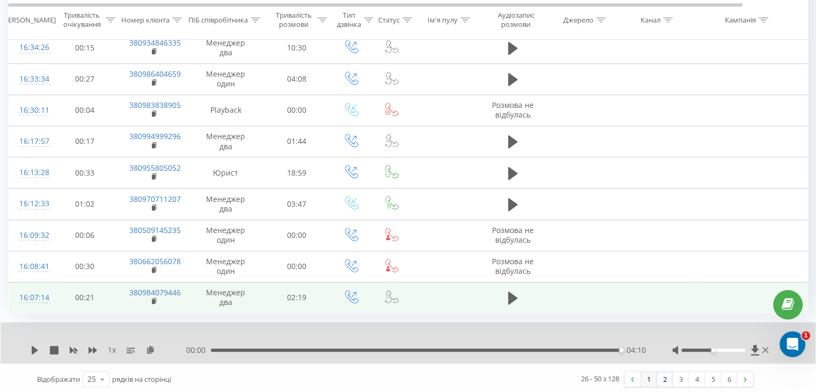
click at [653, 378] on link "1" at bounding box center [649, 378] width 16 height 15
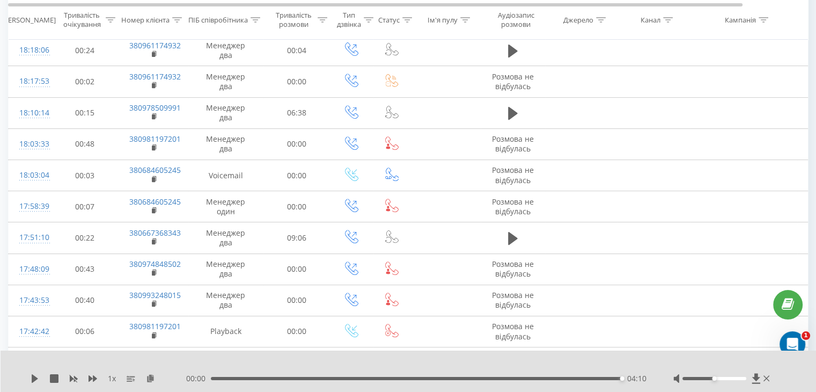
scroll to position [447, 0]
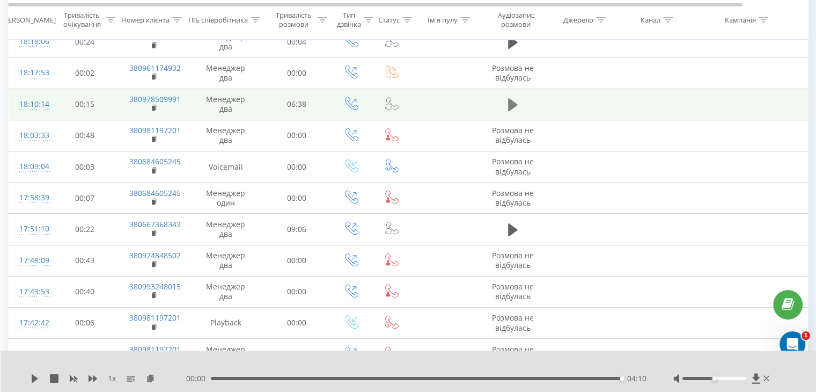
click at [513, 97] on icon at bounding box center [513, 104] width 10 height 15
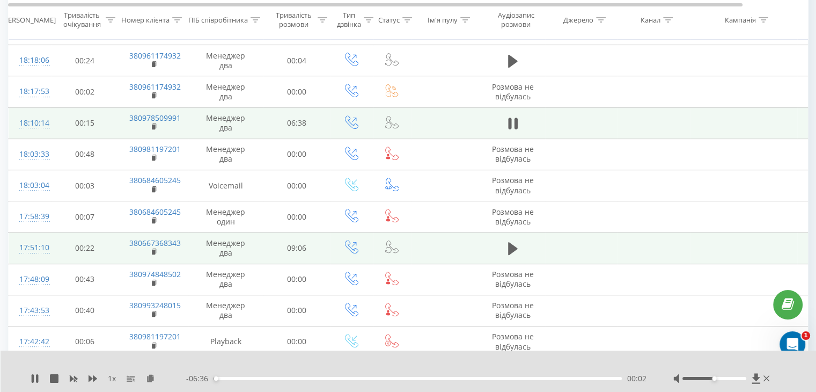
scroll to position [426, 0]
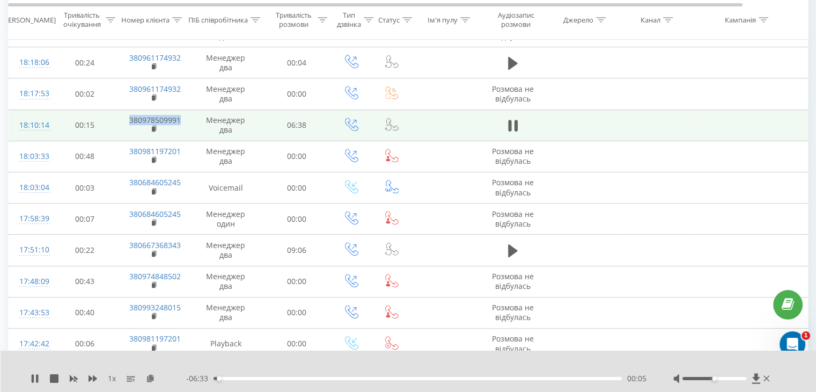
drag, startPoint x: 119, startPoint y: 114, endPoint x: 179, endPoint y: 117, distance: 60.2
click at [185, 117] on td "380978509991" at bounding box center [154, 124] width 70 height 31
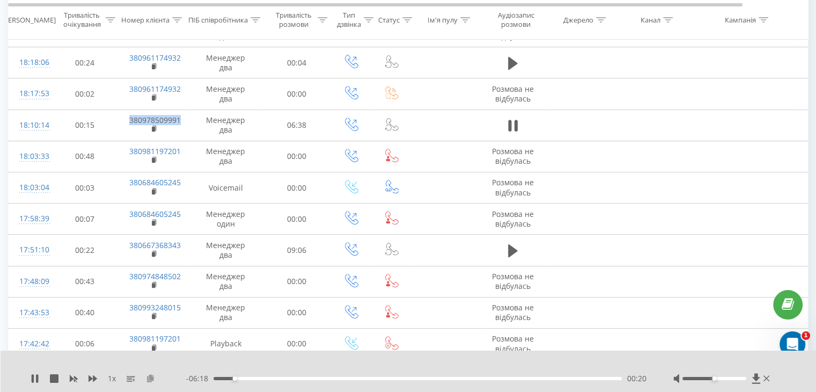
click at [149, 377] on icon at bounding box center [150, 378] width 9 height 8
click at [215, 378] on div "00:01" at bounding box center [418, 378] width 408 height 3
drag, startPoint x: 218, startPoint y: 378, endPoint x: 213, endPoint y: 378, distance: 5.4
click at [213, 378] on div "00:00" at bounding box center [213, 378] width 4 height 4
click at [512, 125] on icon at bounding box center [513, 125] width 10 height 15
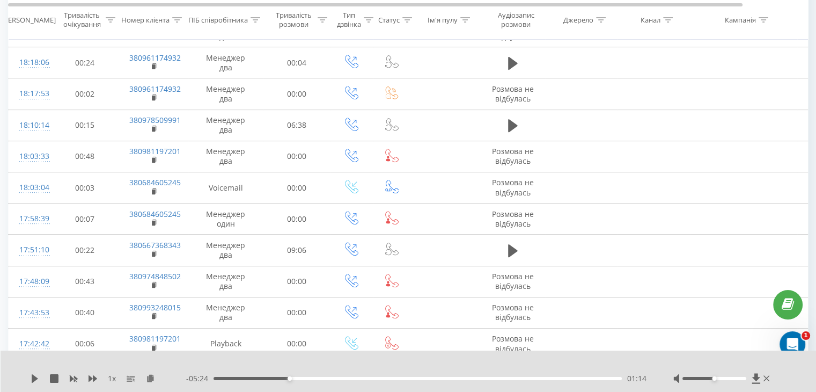
click at [35, 384] on div "1 x - 05:24 01:14 01:14" at bounding box center [409, 371] width 816 height 41
click at [33, 379] on icon at bounding box center [35, 378] width 6 height 9
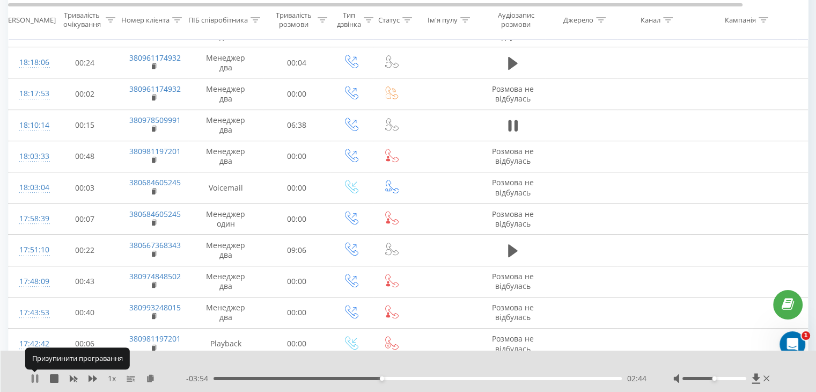
click at [33, 379] on icon at bounding box center [33, 378] width 2 height 9
click at [35, 376] on icon at bounding box center [35, 378] width 6 height 9
click at [33, 378] on icon at bounding box center [33, 378] width 2 height 9
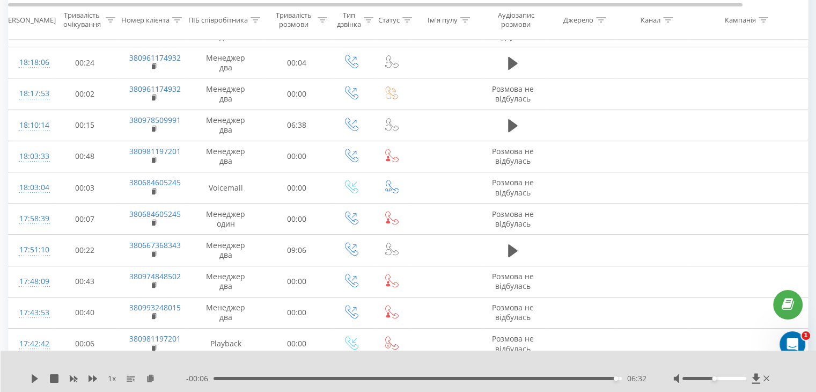
click at [33, 378] on icon at bounding box center [35, 378] width 6 height 9
click at [33, 378] on icon at bounding box center [33, 378] width 2 height 9
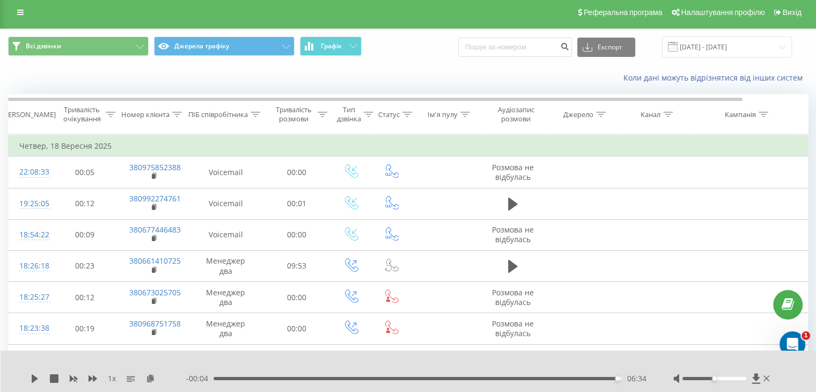
scroll to position [0, 0]
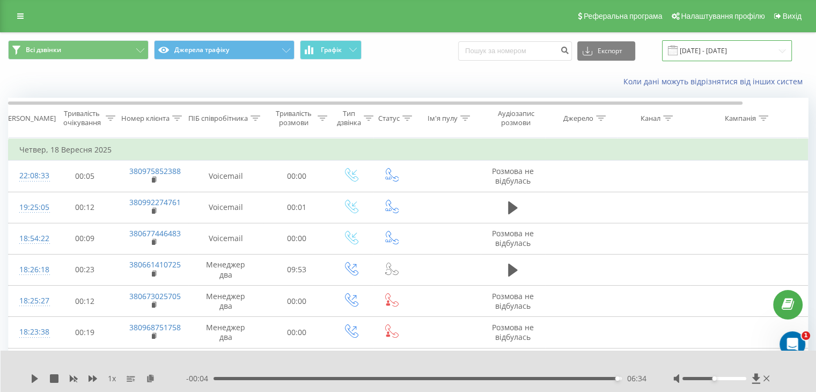
click at [706, 47] on input "[DATE] - [DATE]" at bounding box center [727, 50] width 130 height 21
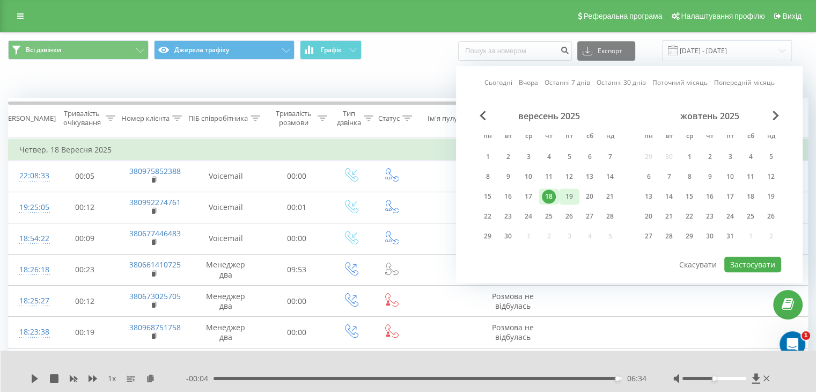
click at [570, 194] on div "19" at bounding box center [570, 196] width 14 height 14
click at [755, 265] on button "Застосувати" at bounding box center [753, 265] width 57 height 16
type input "19.09.2025 - 19.09.2025"
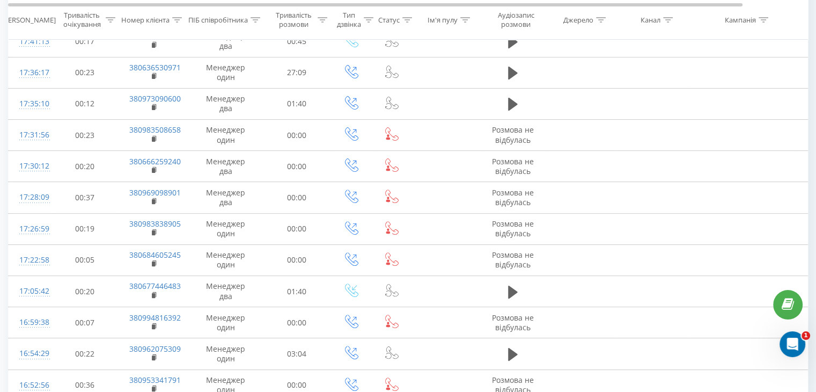
scroll to position [587, 0]
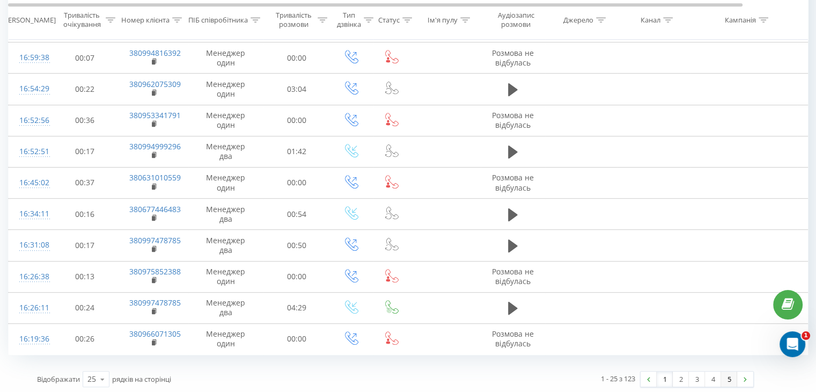
click at [727, 376] on link "5" at bounding box center [729, 378] width 16 height 15
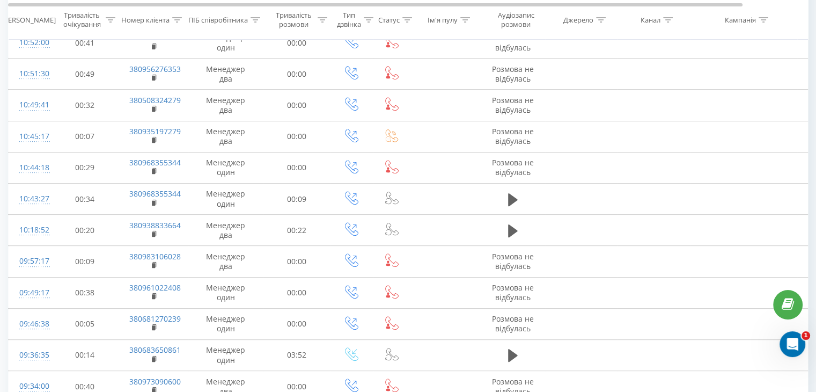
scroll to position [524, 0]
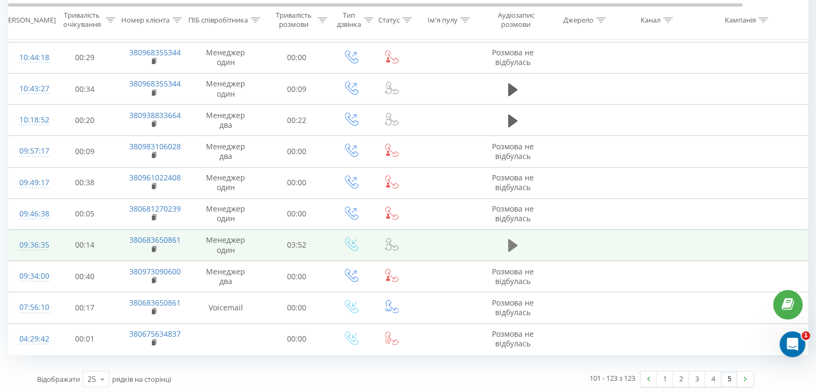
click at [510, 244] on icon at bounding box center [513, 245] width 10 height 13
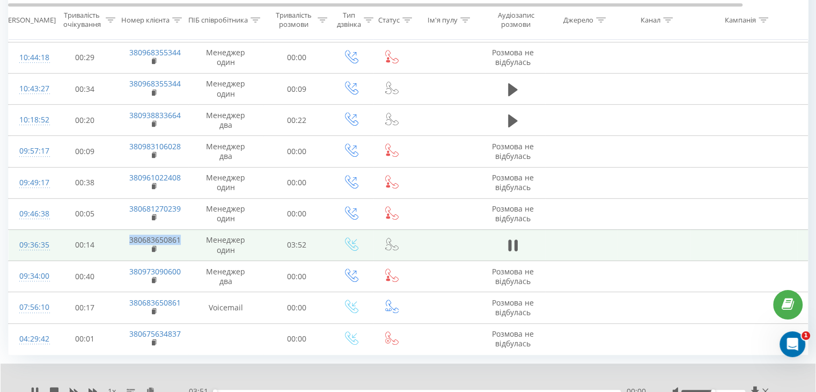
drag, startPoint x: 118, startPoint y: 238, endPoint x: 183, endPoint y: 235, distance: 65.1
click at [183, 235] on td "380683650861" at bounding box center [154, 244] width 70 height 31
copy link "380683650861"
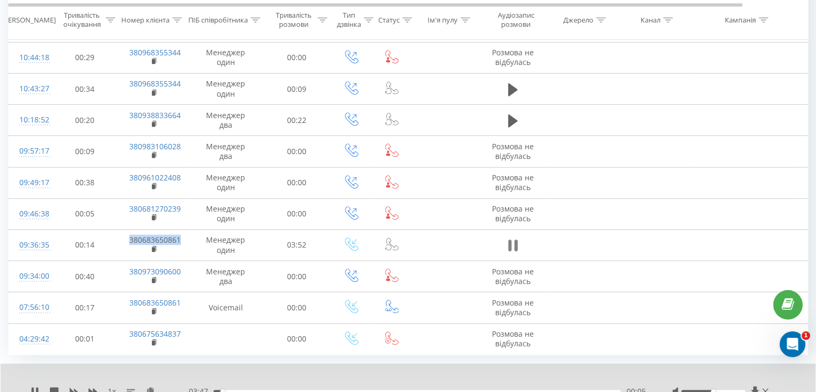
click at [517, 241] on icon at bounding box center [515, 245] width 3 height 12
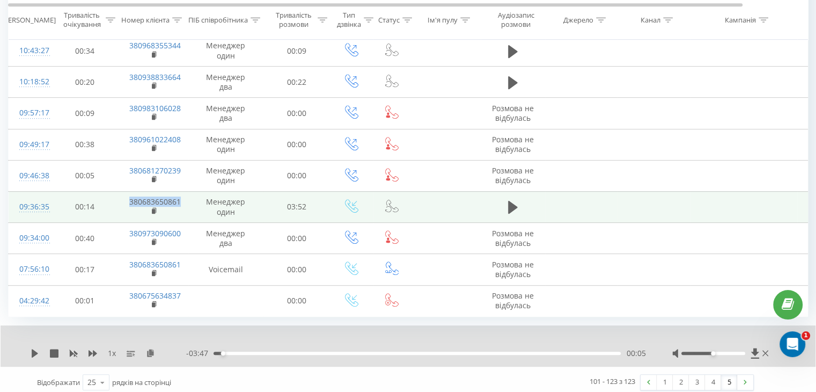
scroll to position [566, 0]
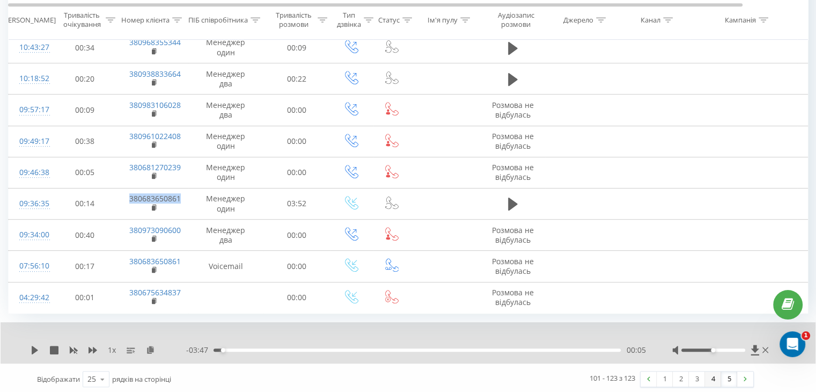
click at [719, 371] on link "4" at bounding box center [713, 378] width 16 height 15
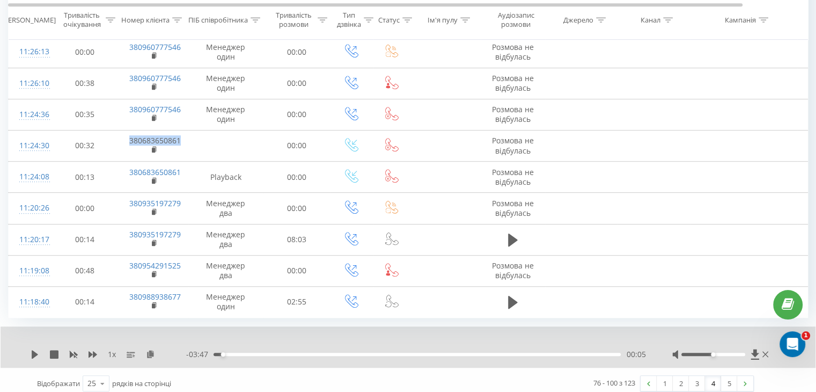
scroll to position [628, 0]
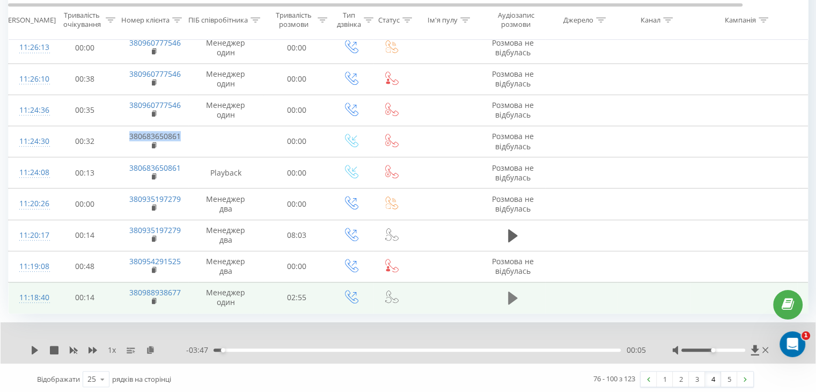
click at [513, 293] on icon at bounding box center [513, 297] width 10 height 13
drag, startPoint x: 127, startPoint y: 290, endPoint x: 182, endPoint y: 290, distance: 55.8
click at [182, 290] on td "380988938677" at bounding box center [154, 297] width 70 height 31
copy link "380988938677"
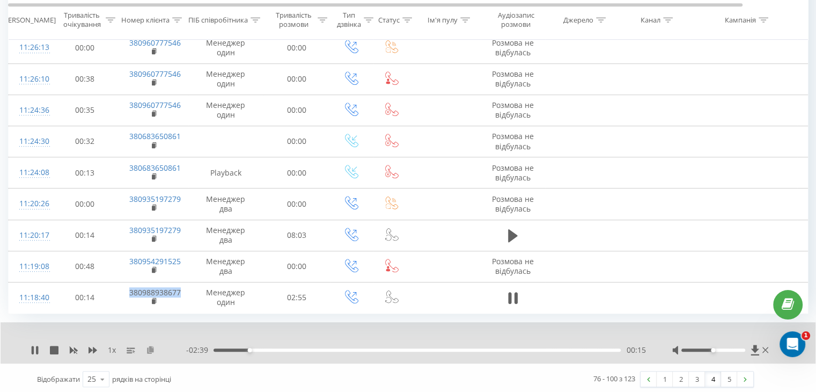
click at [151, 347] on icon at bounding box center [150, 350] width 9 height 8
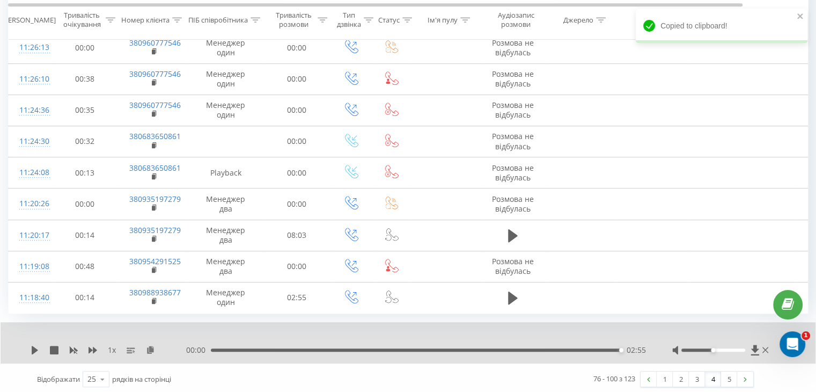
click at [534, 348] on div "00:00 02:55 02:55" at bounding box center [415, 350] width 459 height 11
click at [535, 348] on div "02:55" at bounding box center [416, 349] width 410 height 3
click at [35, 348] on icon at bounding box center [35, 350] width 9 height 9
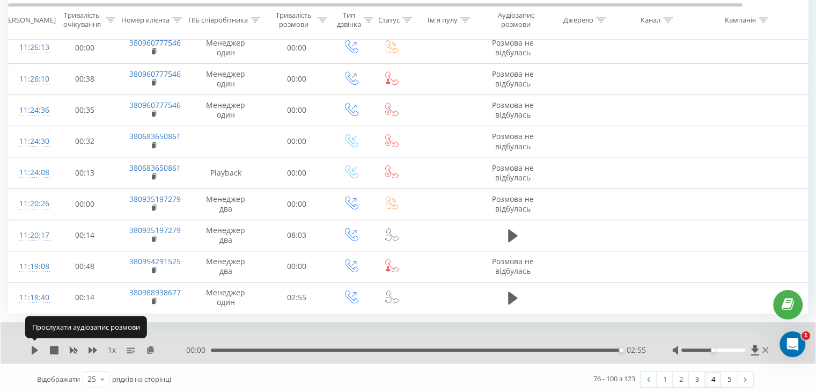
click at [42, 338] on div "1 x 00:00 02:55 02:55" at bounding box center [408, 342] width 815 height 41
click at [30, 348] on div "1 x 00:00 02:55 02:55" at bounding box center [408, 342] width 815 height 41
click at [32, 348] on icon at bounding box center [35, 350] width 6 height 9
click at [597, 345] on div "00:00 02:55 02:55" at bounding box center [415, 350] width 459 height 11
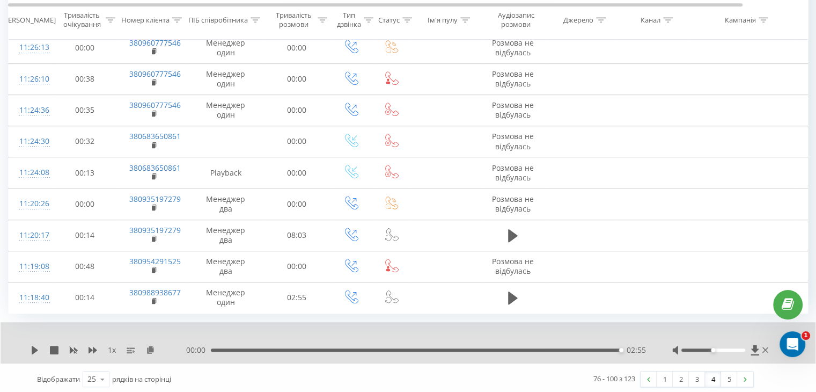
click at [594, 348] on div "02:55" at bounding box center [416, 349] width 410 height 3
click at [36, 347] on icon at bounding box center [35, 350] width 6 height 9
click at [546, 348] on div "02:45" at bounding box center [417, 349] width 407 height 3
click at [488, 348] on div "01:58" at bounding box center [417, 349] width 407 height 3
click at [433, 348] on div "01:34" at bounding box center [417, 349] width 407 height 3
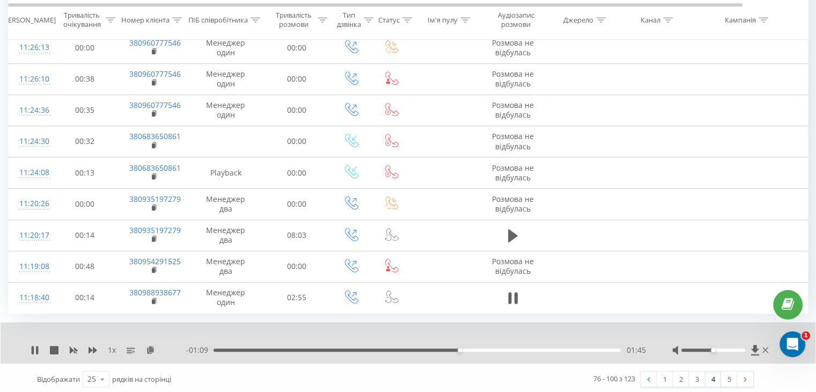
click at [216, 348] on div "01:45" at bounding box center [417, 349] width 407 height 3
click at [693, 384] on div "76 - 100 з 123 1 2 3 4 5" at bounding box center [579, 378] width 366 height 31
click at [693, 380] on link "3" at bounding box center [697, 378] width 16 height 15
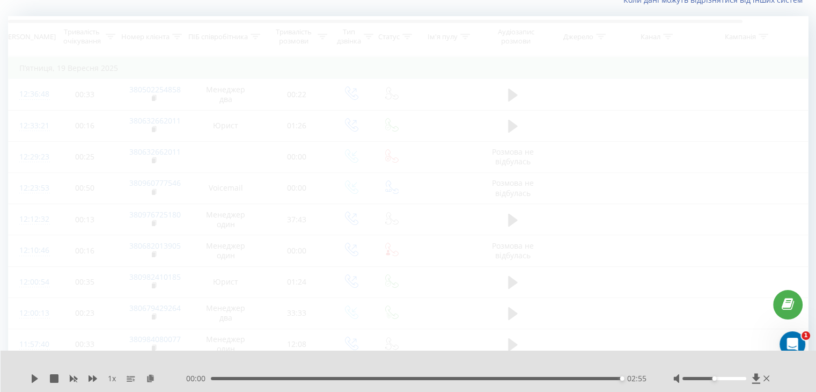
scroll to position [71, 0]
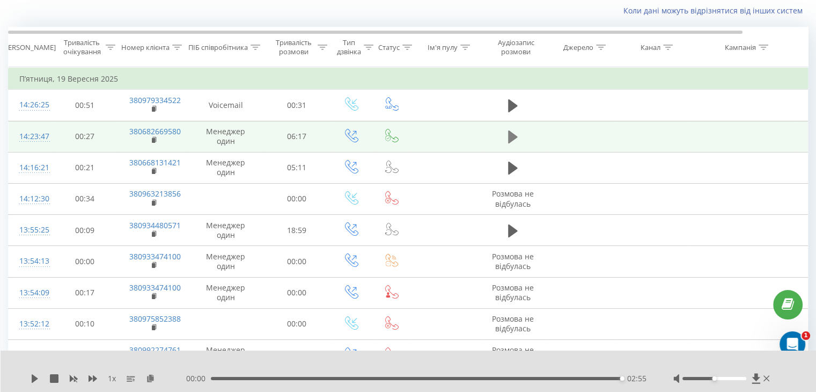
click at [514, 131] on icon at bounding box center [513, 136] width 10 height 15
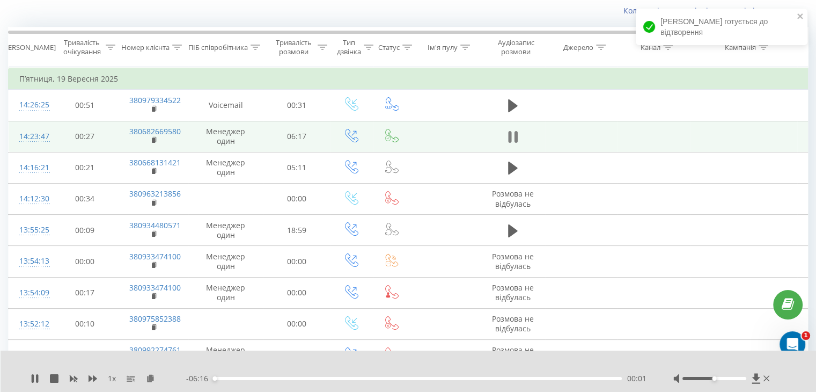
click at [517, 132] on icon at bounding box center [515, 137] width 3 height 12
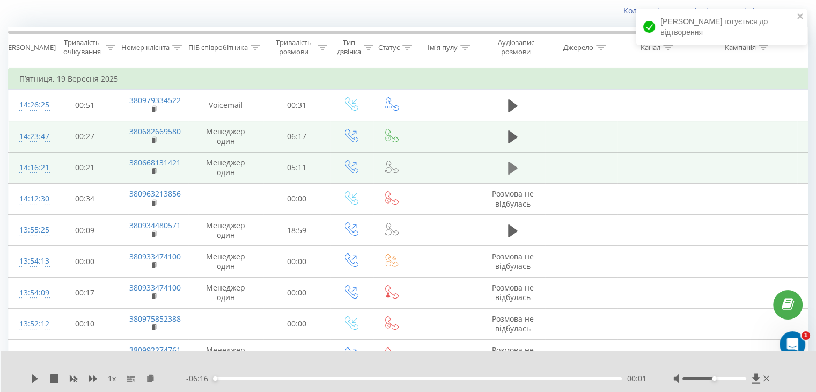
click at [516, 163] on icon at bounding box center [513, 167] width 10 height 15
drag, startPoint x: 125, startPoint y: 162, endPoint x: 180, endPoint y: 165, distance: 55.4
click at [180, 165] on td "380668131421" at bounding box center [154, 167] width 70 height 31
copy link "380668131421"
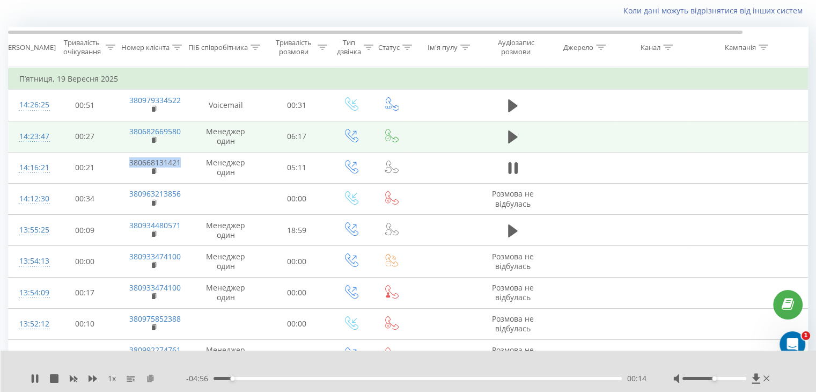
click at [153, 376] on icon at bounding box center [150, 378] width 9 height 8
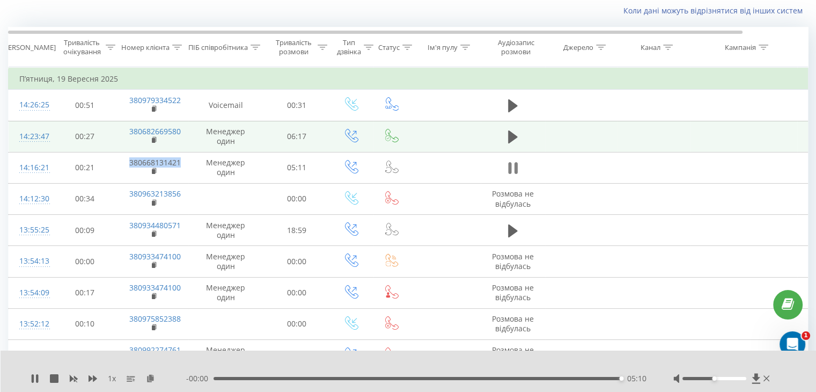
click at [511, 167] on icon at bounding box center [509, 168] width 3 height 12
click at [509, 133] on icon at bounding box center [513, 136] width 10 height 13
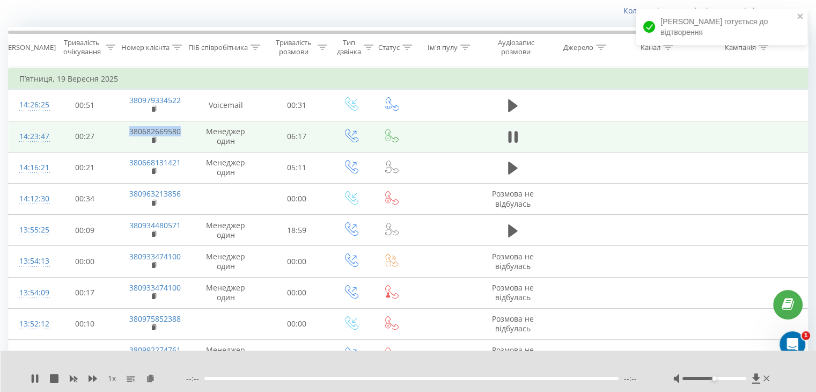
drag, startPoint x: 115, startPoint y: 132, endPoint x: 185, endPoint y: 129, distance: 69.3
click at [185, 129] on tr "14:23:47 00:27 380682669580 Менеджер один 06:17" at bounding box center [444, 136] width 870 height 31
copy tr "380682669580"
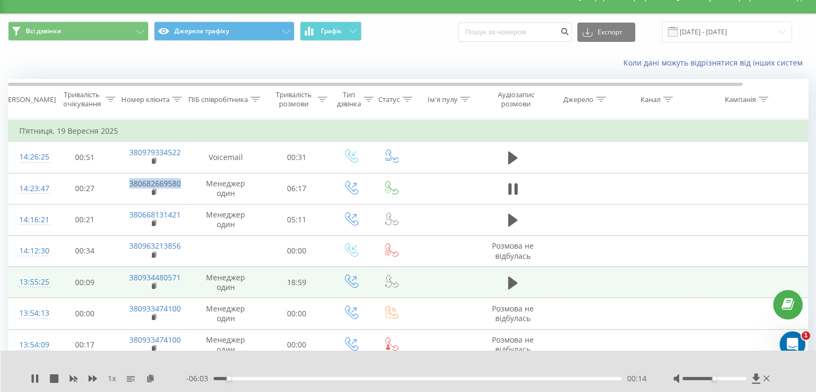
scroll to position [17, 0]
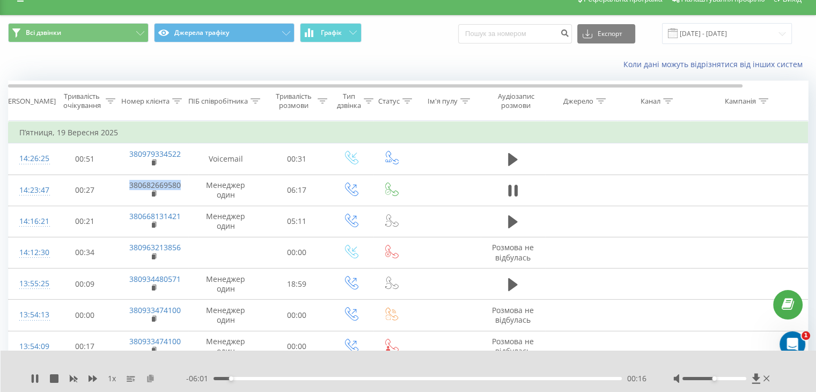
click at [152, 381] on icon at bounding box center [150, 378] width 9 height 8
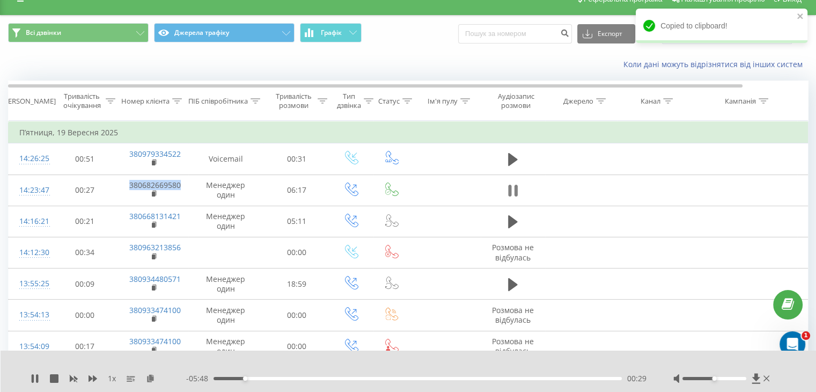
click at [515, 193] on icon at bounding box center [515, 191] width 3 height 12
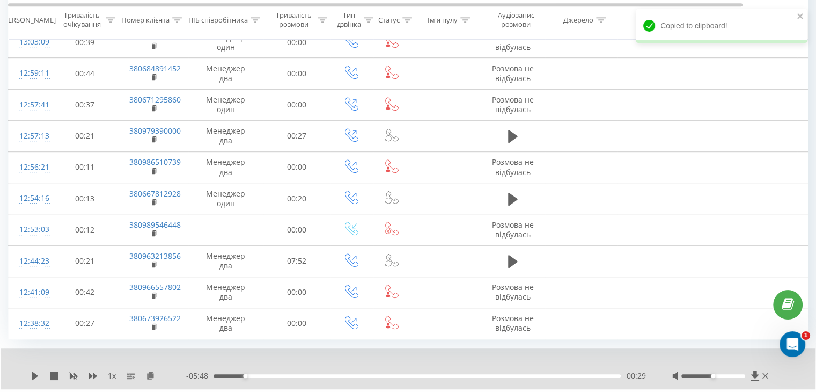
scroll to position [628, 0]
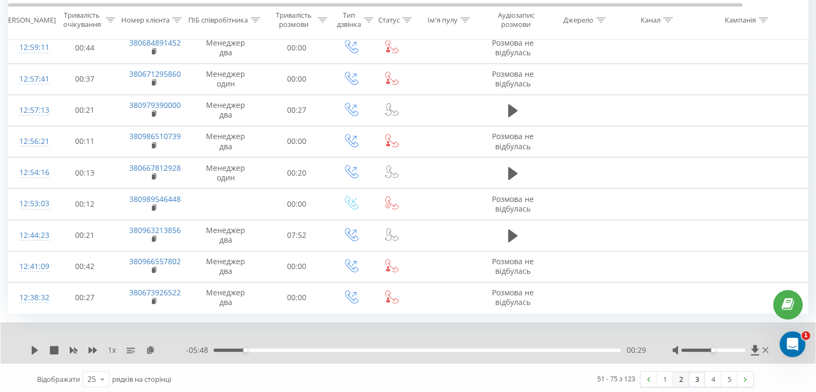
click at [681, 376] on link "2" at bounding box center [681, 378] width 16 height 15
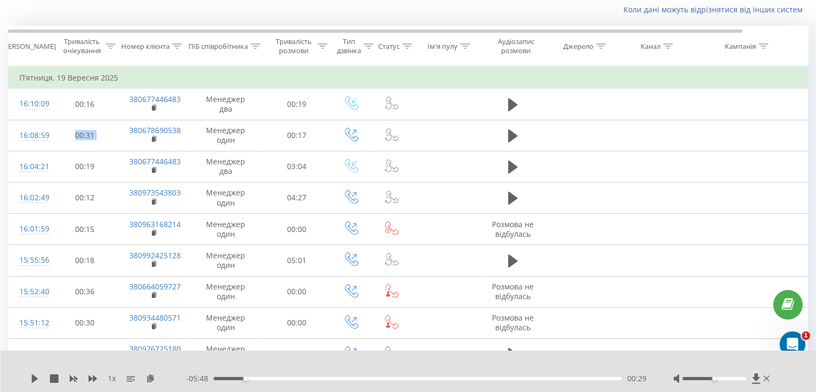
scroll to position [71, 0]
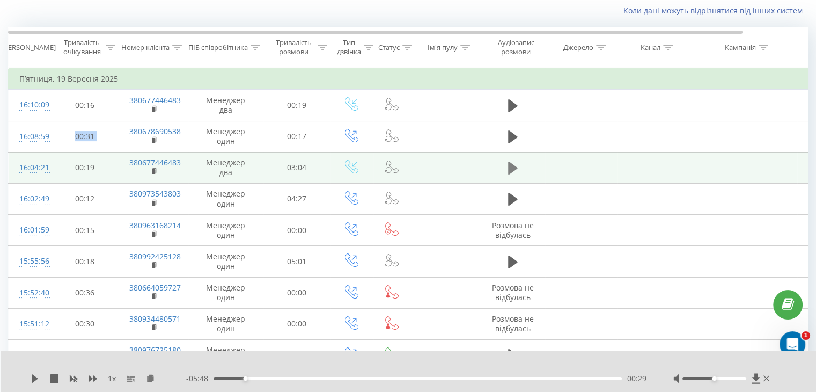
click at [514, 166] on icon at bounding box center [513, 168] width 10 height 13
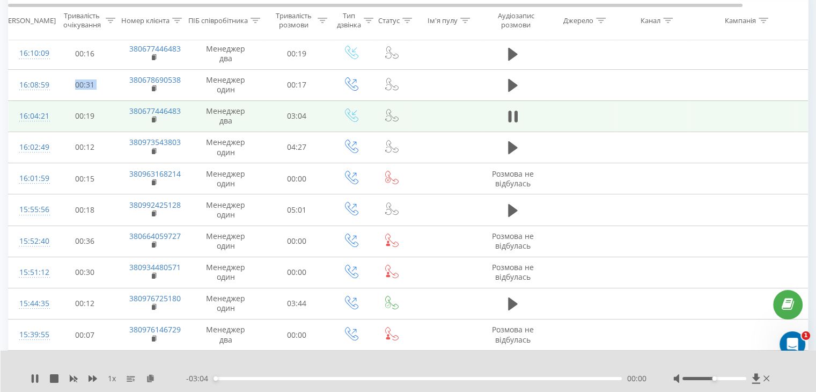
scroll to position [125, 0]
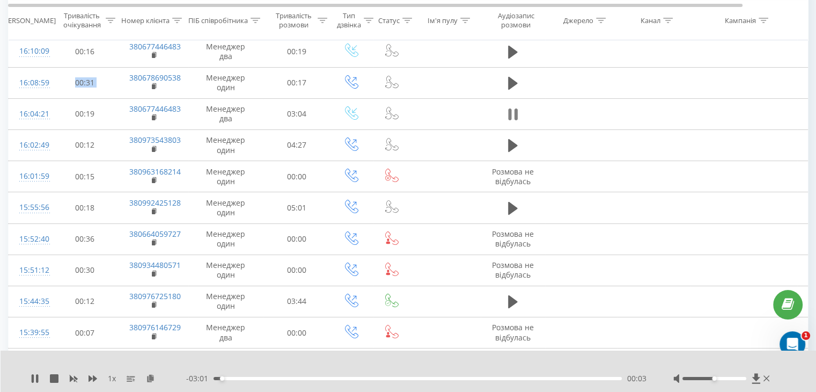
click at [508, 111] on icon at bounding box center [513, 114] width 10 height 15
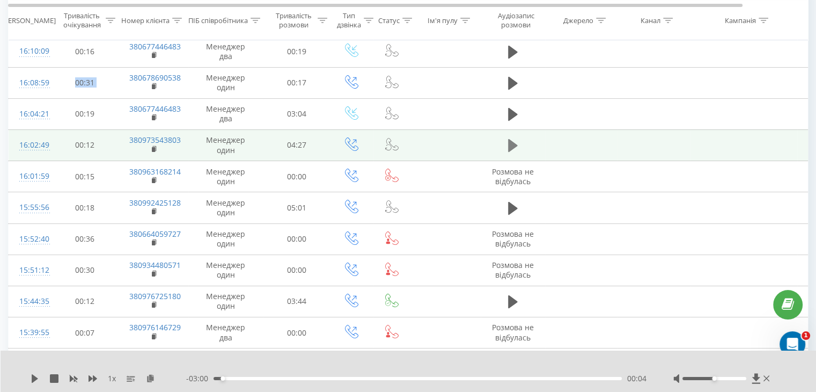
click at [507, 147] on button at bounding box center [513, 145] width 16 height 16
drag, startPoint x: 123, startPoint y: 140, endPoint x: 185, endPoint y: 140, distance: 62.3
click at [185, 140] on td "380973543803" at bounding box center [154, 144] width 70 height 31
copy link "380973543803"
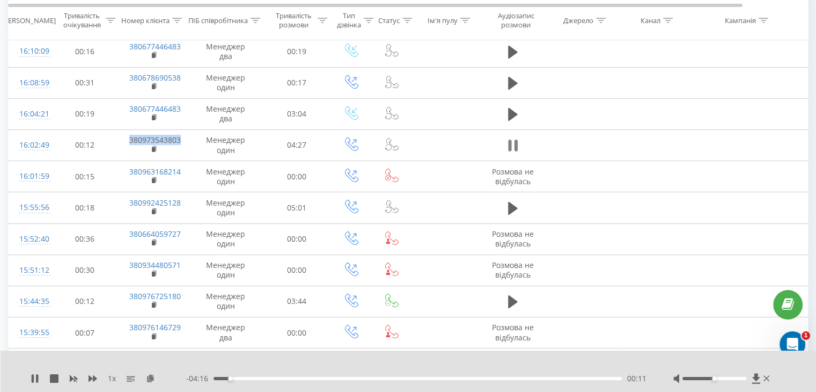
click at [515, 147] on icon at bounding box center [515, 146] width 3 height 12
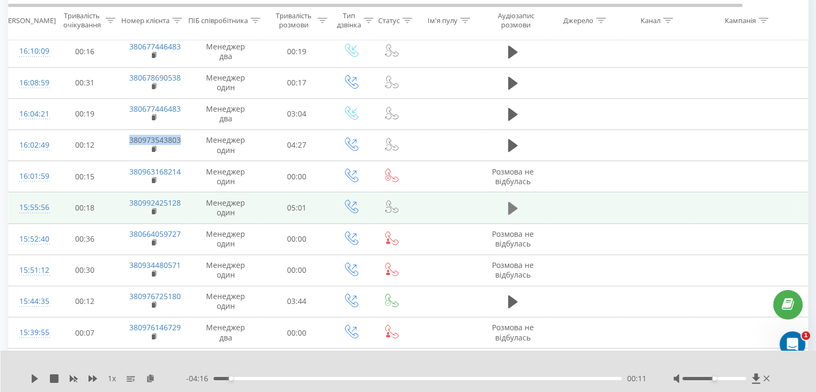
click at [513, 212] on icon at bounding box center [513, 208] width 10 height 15
drag, startPoint x: 122, startPoint y: 204, endPoint x: 183, endPoint y: 205, distance: 61.2
click at [183, 205] on td "380992425128" at bounding box center [154, 207] width 70 height 31
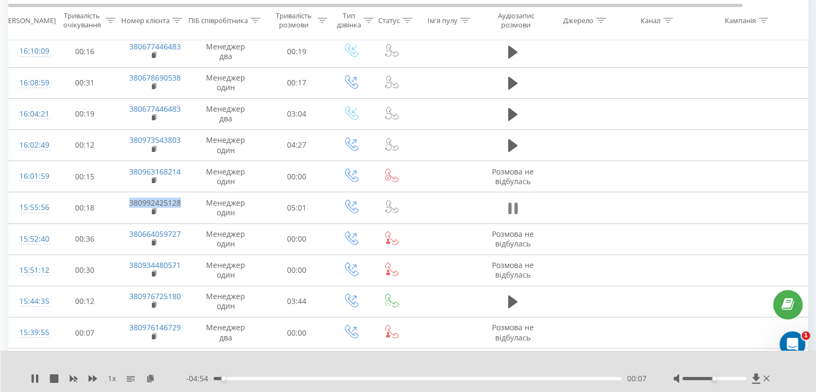
drag, startPoint x: 176, startPoint y: 200, endPoint x: 508, endPoint y: 209, distance: 332.4
click at [508, 209] on icon at bounding box center [513, 208] width 10 height 15
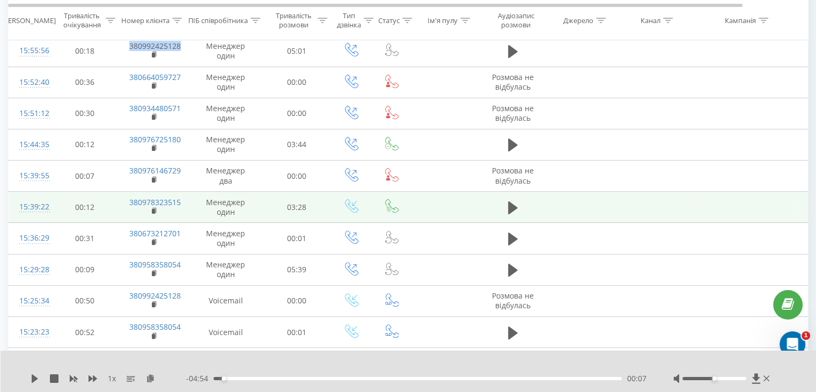
scroll to position [286, 0]
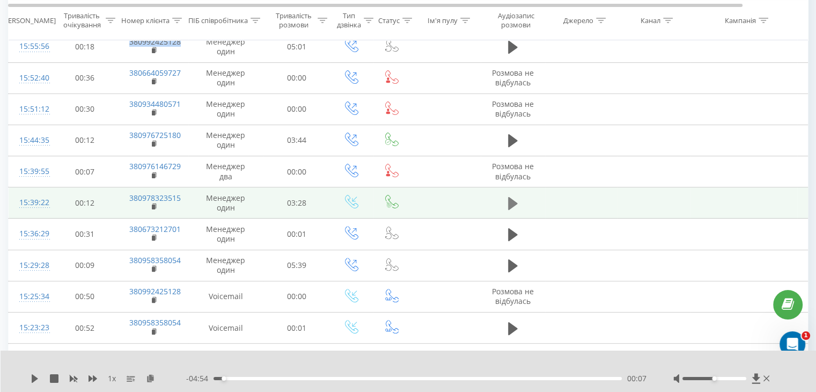
click at [507, 202] on button at bounding box center [513, 203] width 16 height 16
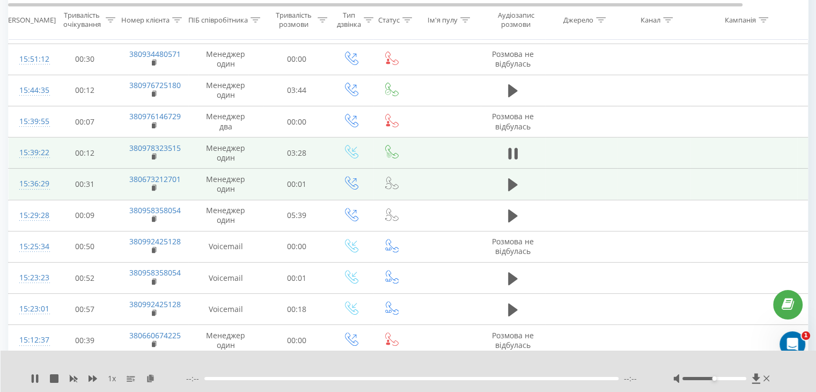
scroll to position [339, 0]
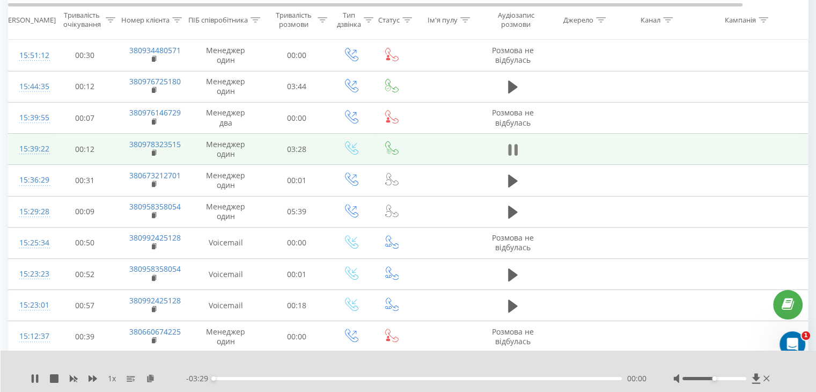
click at [511, 148] on icon at bounding box center [509, 150] width 3 height 12
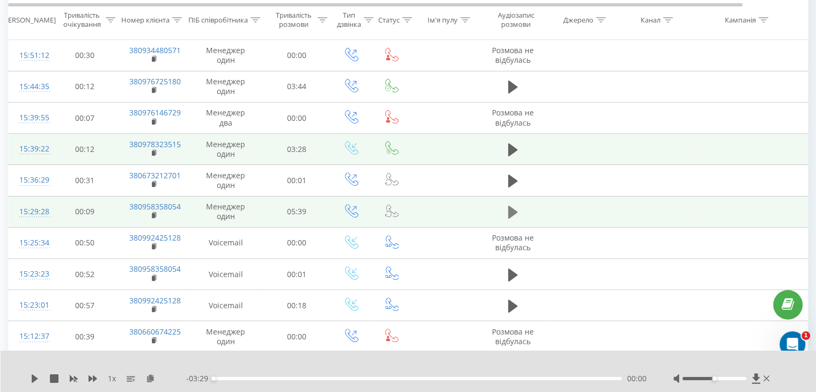
click at [513, 215] on icon at bounding box center [513, 212] width 10 height 15
drag, startPoint x: 116, startPoint y: 207, endPoint x: 184, endPoint y: 206, distance: 68.2
click at [184, 206] on tr "15:29:28 00:09 380958358054 Менеджер один 05:39" at bounding box center [444, 211] width 870 height 31
copy tr "380958358054"
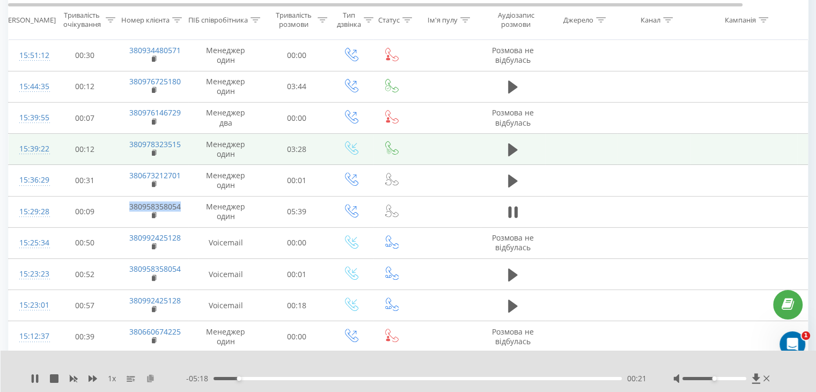
click at [154, 378] on icon at bounding box center [150, 378] width 9 height 8
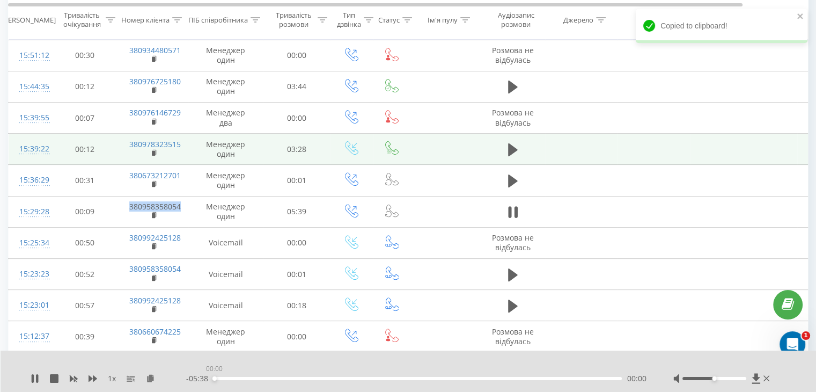
click at [214, 378] on div "00:00" at bounding box center [418, 378] width 408 height 3
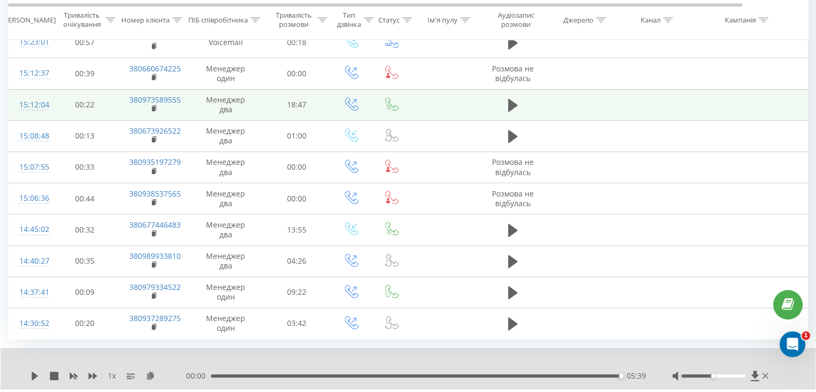
scroll to position [628, 0]
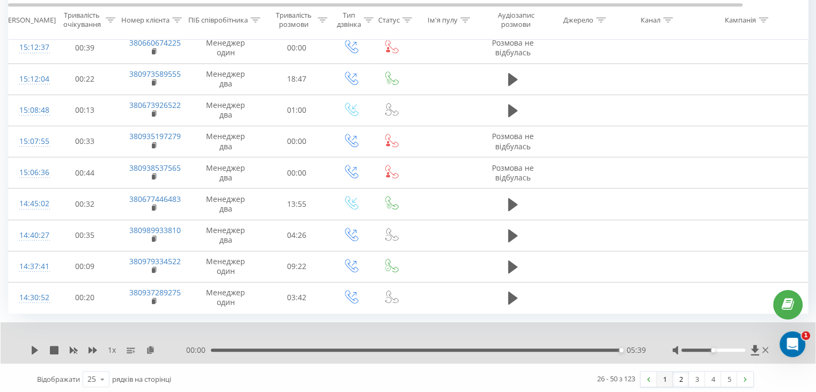
click at [668, 376] on link "1" at bounding box center [665, 378] width 16 height 15
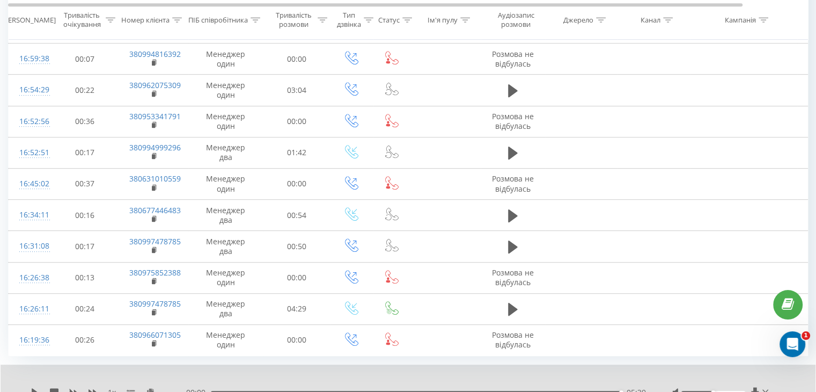
scroll to position [587, 0]
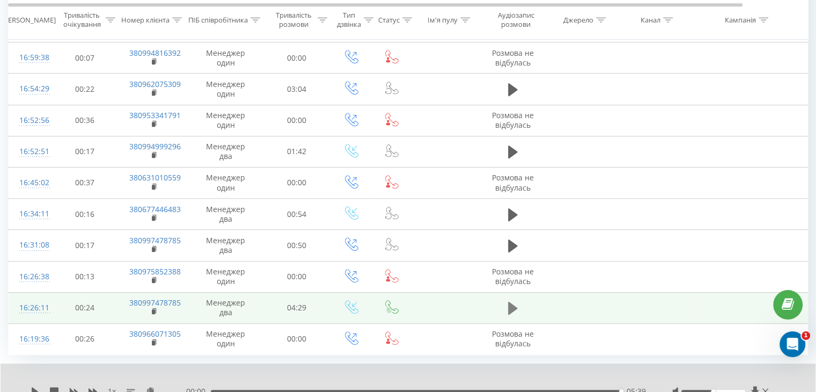
click at [511, 302] on icon at bounding box center [513, 308] width 10 height 13
drag, startPoint x: 124, startPoint y: 300, endPoint x: 182, endPoint y: 298, distance: 58.5
click at [185, 298] on td "380997478785" at bounding box center [154, 307] width 70 height 31
copy link "380997478785"
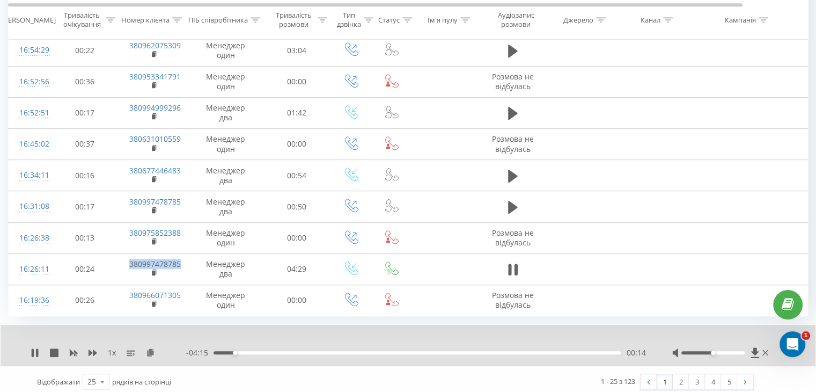
scroll to position [628, 0]
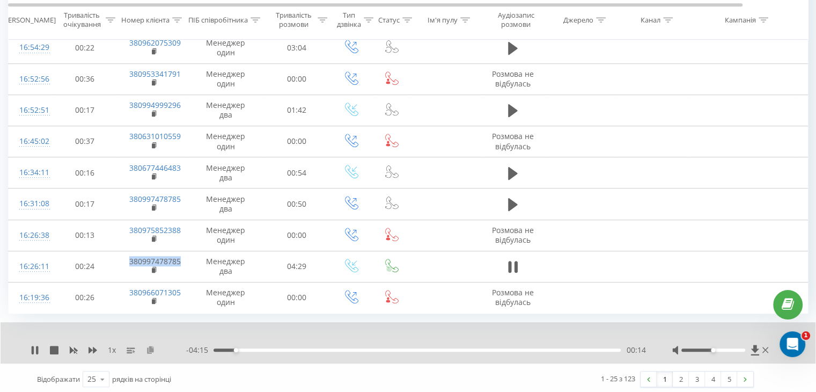
click at [150, 347] on icon at bounding box center [150, 350] width 9 height 8
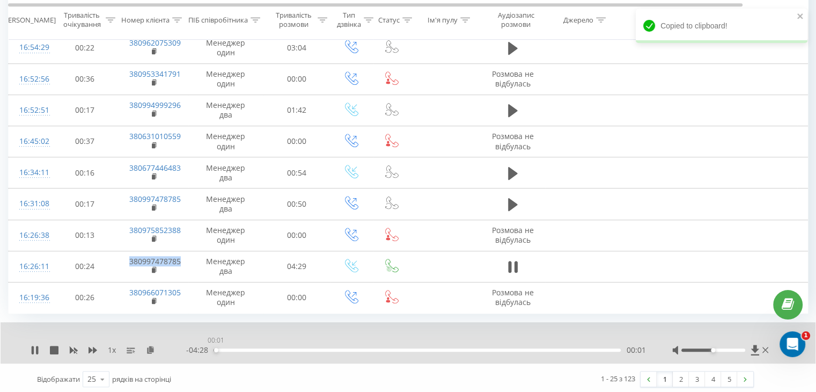
click at [216, 348] on div "00:01" at bounding box center [417, 349] width 407 height 3
click at [216, 348] on div "00:00" at bounding box center [417, 349] width 407 height 3
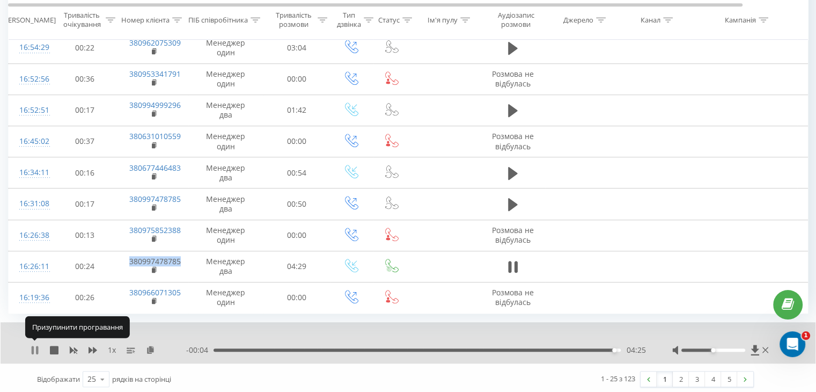
click at [35, 348] on icon at bounding box center [35, 350] width 9 height 9
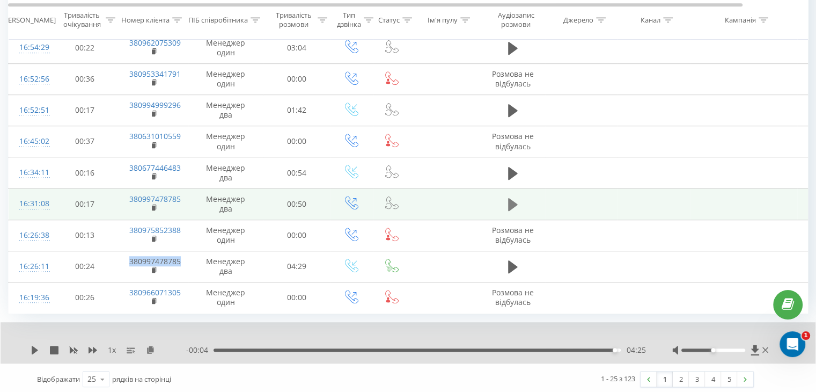
click at [516, 202] on icon at bounding box center [513, 204] width 10 height 13
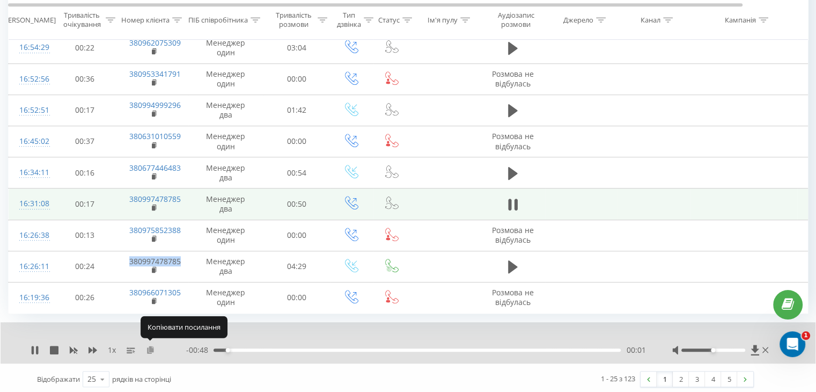
click at [150, 347] on icon at bounding box center [150, 350] width 9 height 8
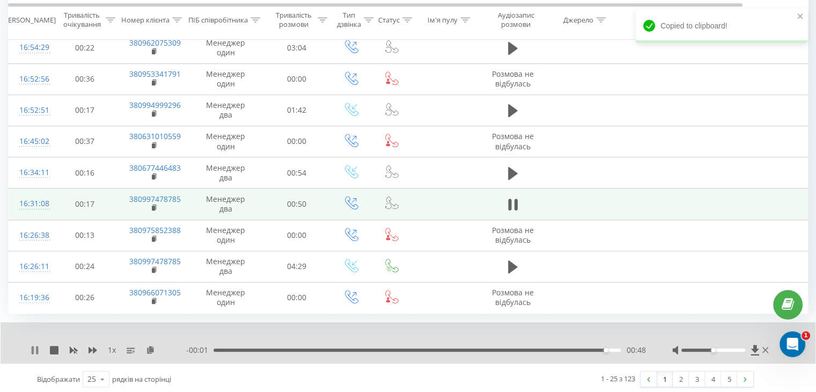
click at [31, 348] on div "1 x - 00:01 00:48 00:48" at bounding box center [408, 342] width 815 height 41
click at [34, 348] on icon at bounding box center [35, 350] width 9 height 9
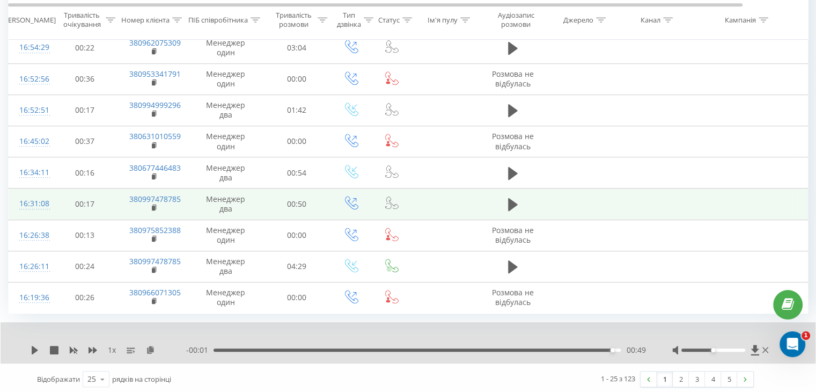
click at [511, 345] on div "- 00:01 00:49 00:49" at bounding box center [415, 350] width 459 height 11
click at [509, 348] on div "00:49" at bounding box center [417, 349] width 407 height 3
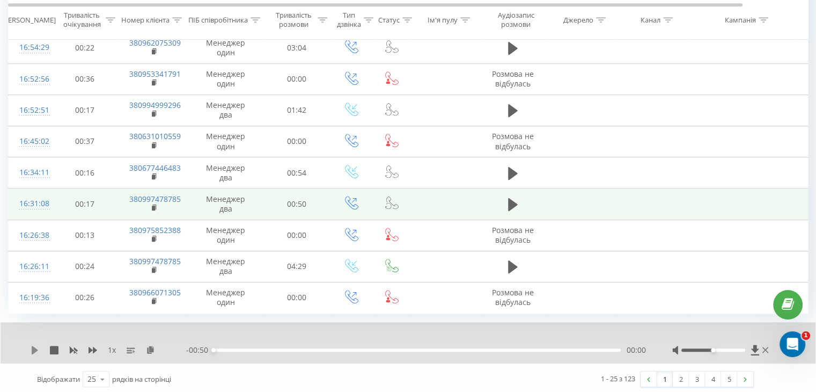
click at [32, 349] on icon at bounding box center [35, 350] width 9 height 9
